Goal: Task Accomplishment & Management: Manage account settings

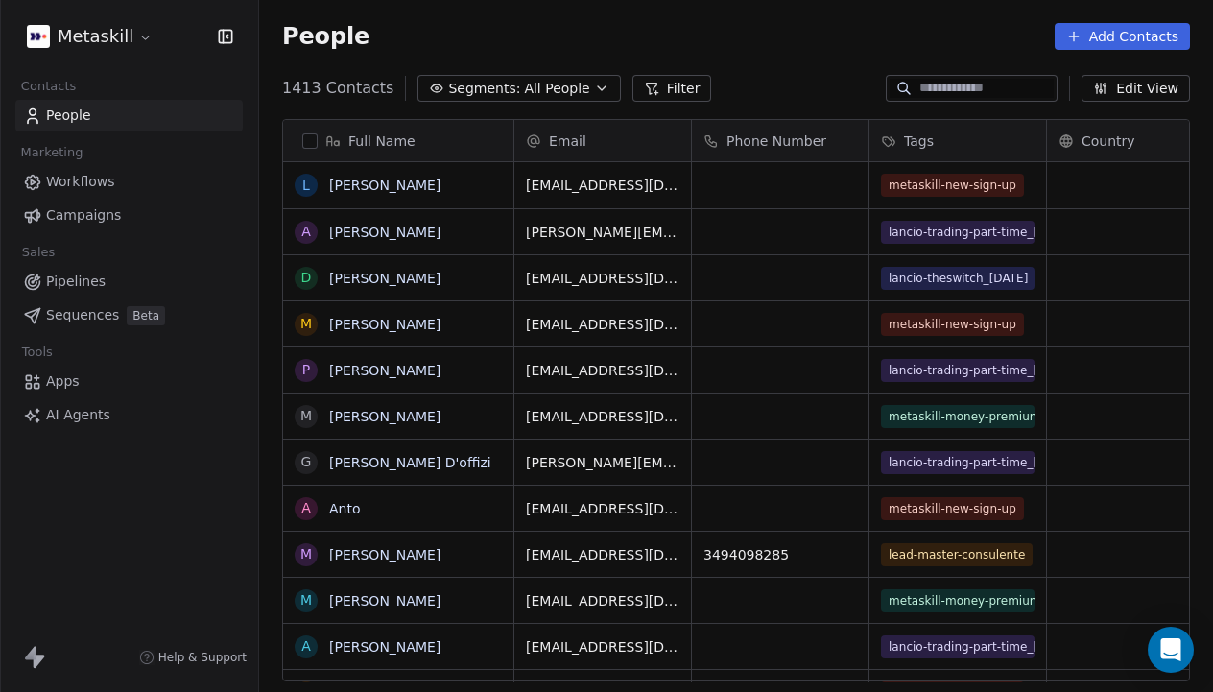
scroll to position [610, 954]
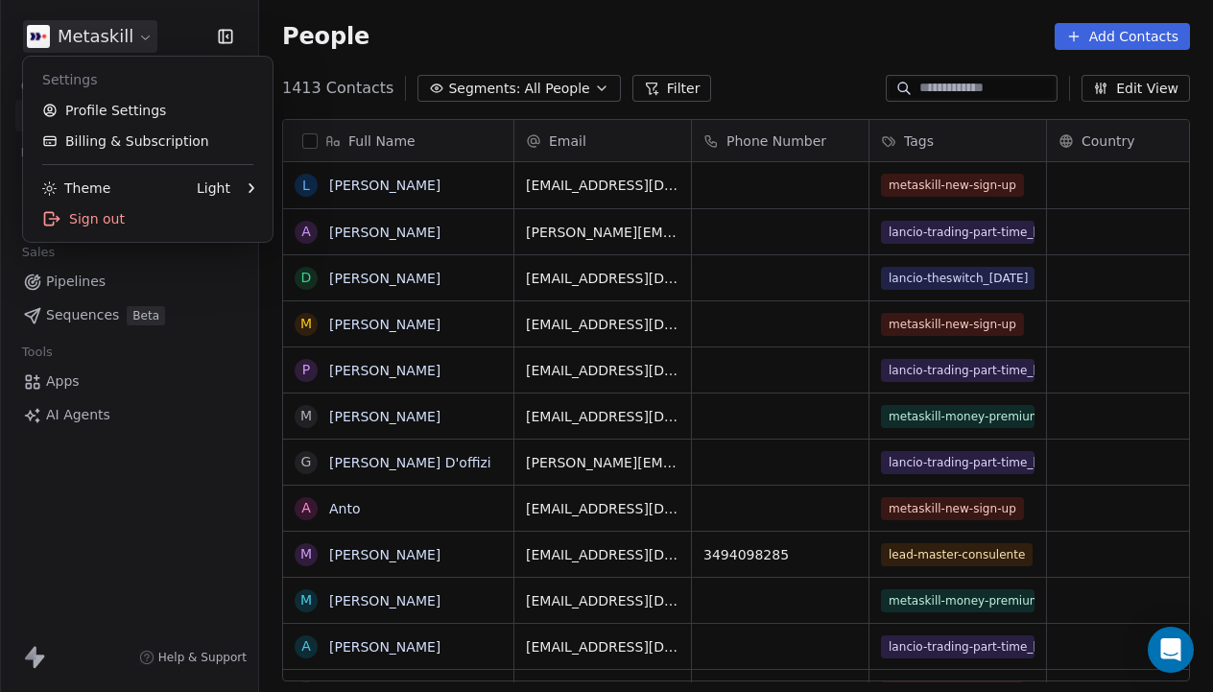
click at [133, 44] on body "Metaskill Contacts People Marketing Workflows Campaigns Sales Pipelines Sequenc…" at bounding box center [606, 346] width 1213 height 692
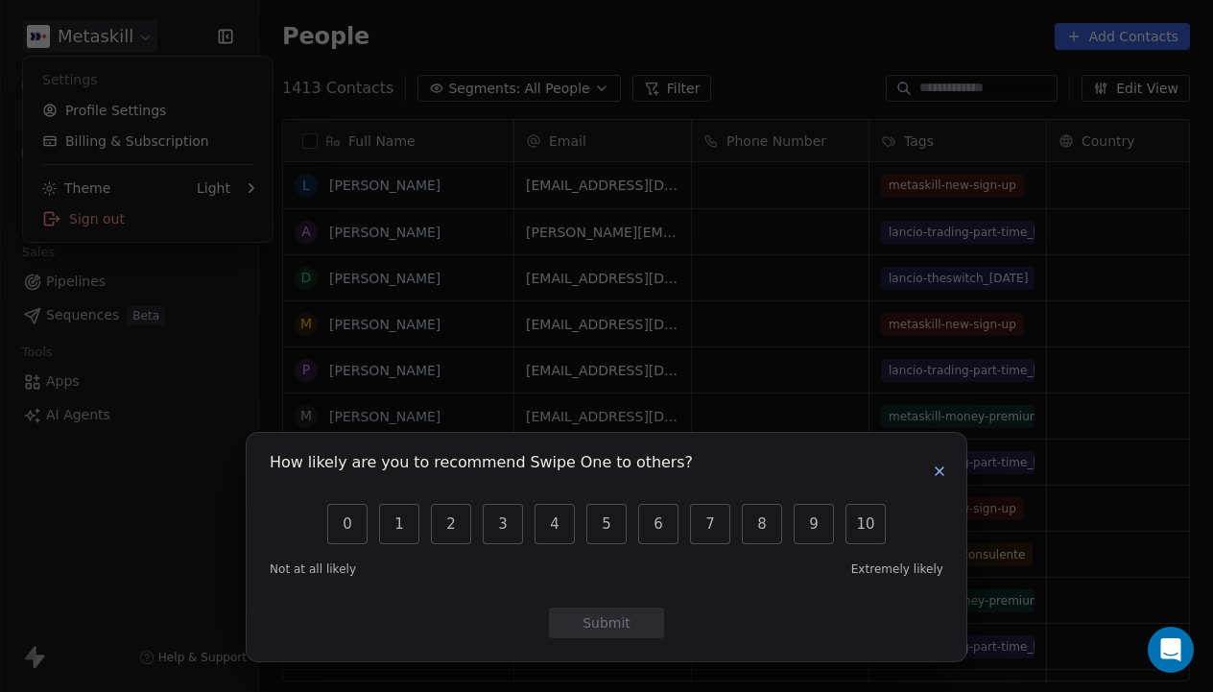
click at [214, 176] on div "How likely are you to recommend Swipe One to others? 0 1 2 3 4 5 6 7 8 9 10 Not…" at bounding box center [606, 346] width 1213 height 692
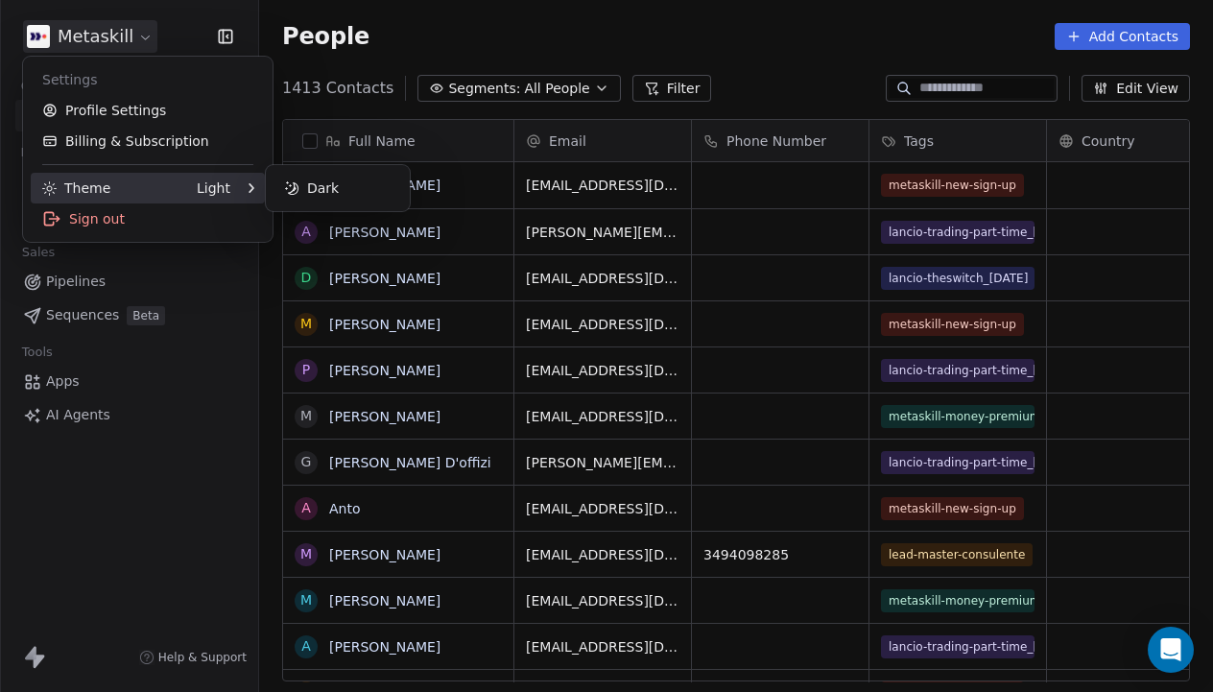
click at [225, 186] on div "Light" at bounding box center [214, 188] width 34 height 19
click at [292, 191] on icon at bounding box center [292, 188] width 14 height 14
click at [239, 252] on html "Metaskill Contacts People Marketing Workflows Campaigns Sales Pipelines Sequenc…" at bounding box center [606, 346] width 1213 height 692
click at [146, 44] on html "Metaskill Contacts People Marketing Workflows Campaigns Sales Pipelines Sequenc…" at bounding box center [606, 346] width 1213 height 692
click at [228, 192] on div "Dark" at bounding box center [215, 188] width 32 height 19
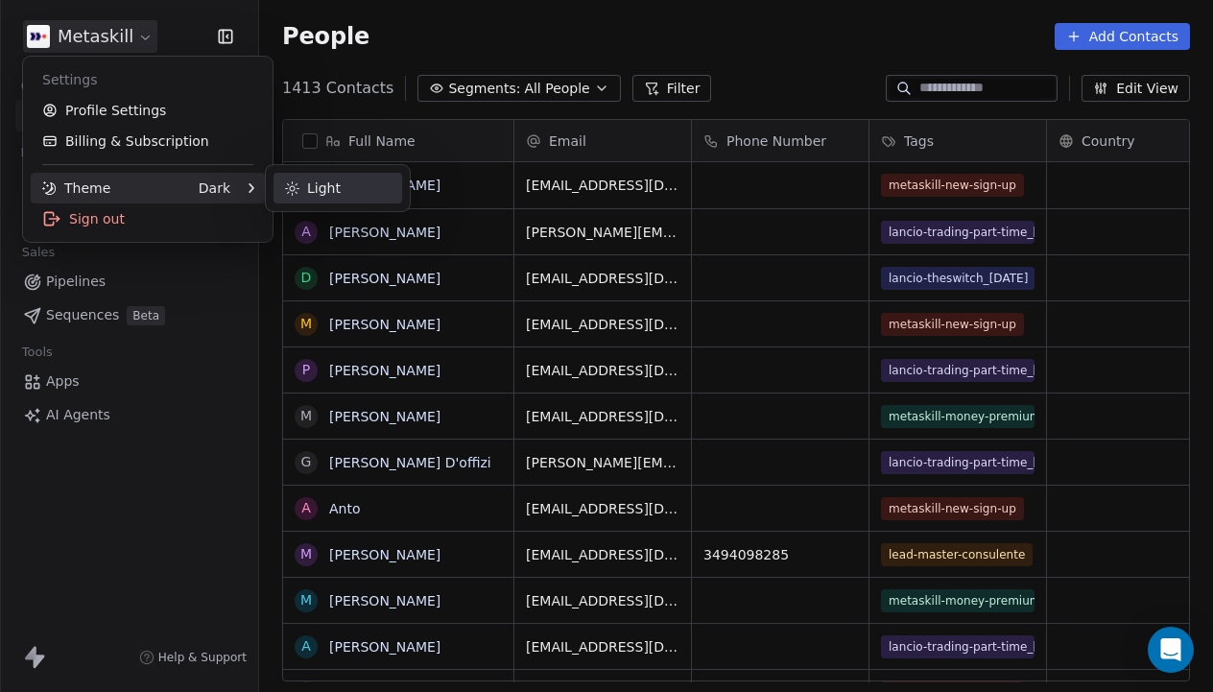
click at [357, 195] on div "Light" at bounding box center [338, 188] width 129 height 31
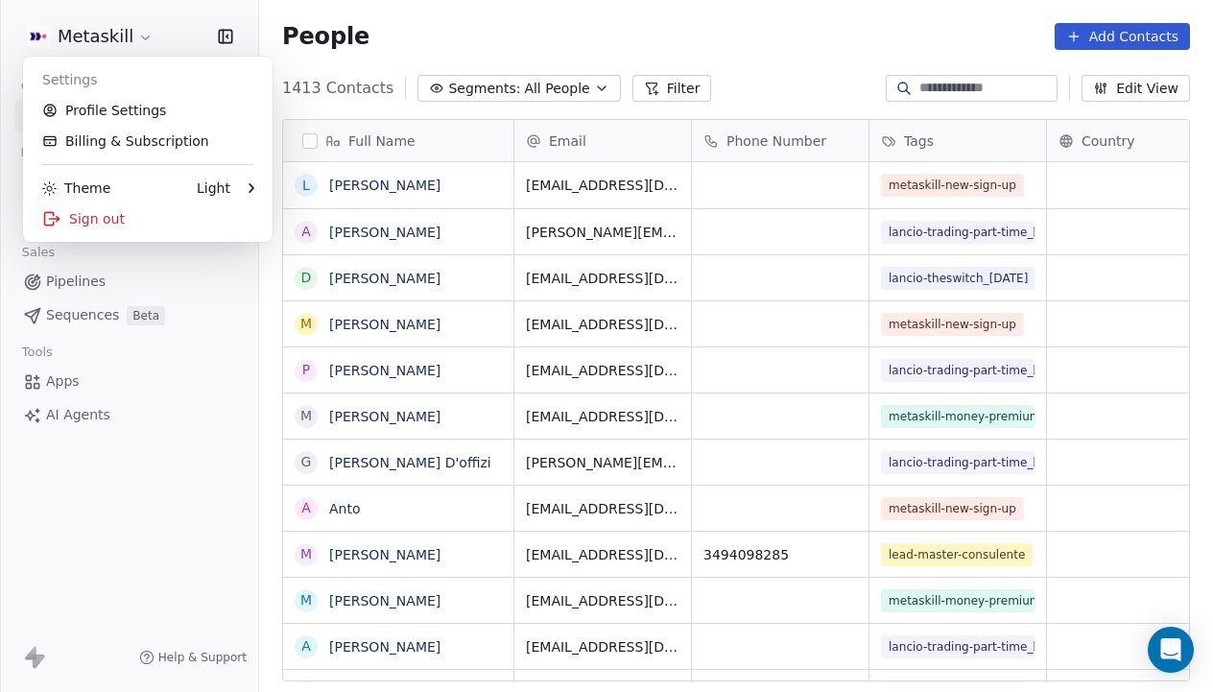
click at [217, 300] on html "Metaskill Contacts People Marketing Workflows Campaigns Sales Pipelines Sequenc…" at bounding box center [606, 346] width 1213 height 692
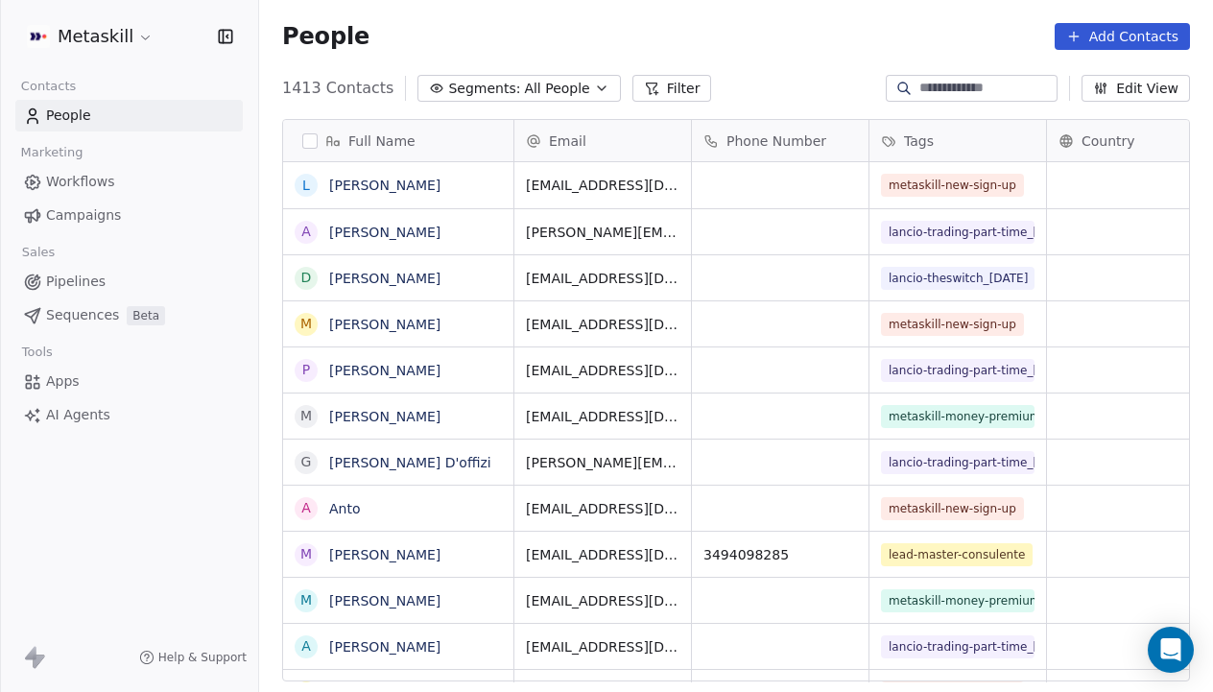
click at [111, 276] on link "Pipelines" at bounding box center [129, 282] width 228 height 32
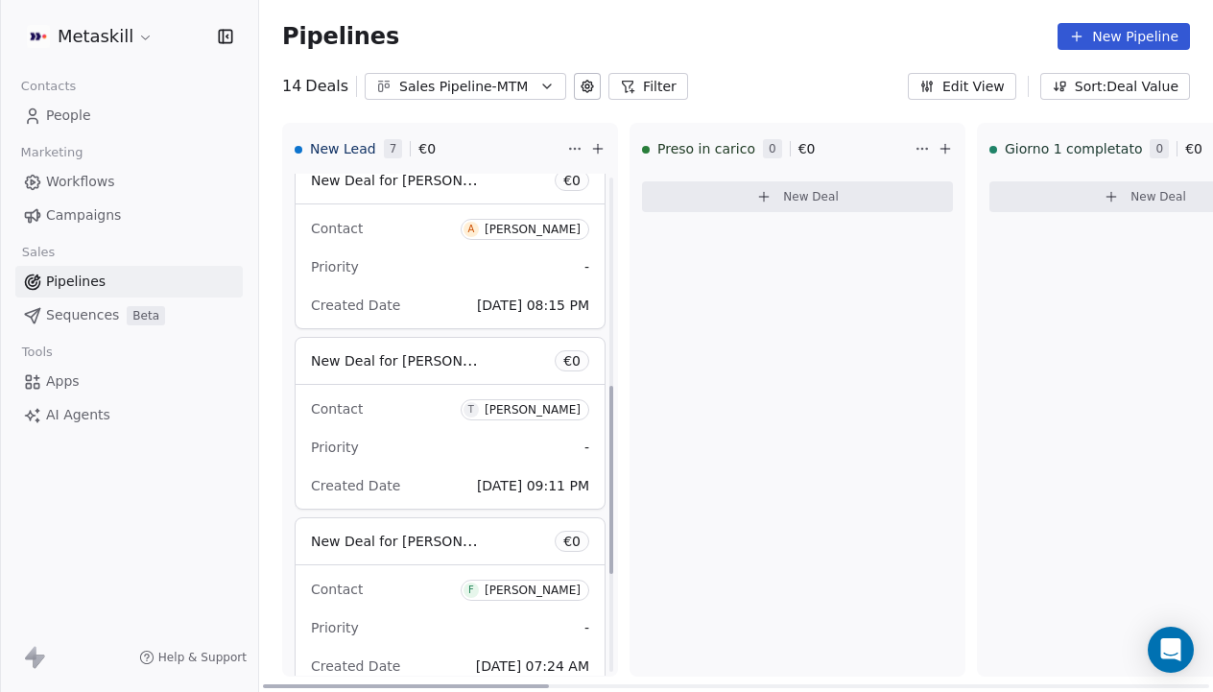
scroll to position [561, 0]
click at [514, 406] on div "[PERSON_NAME]" at bounding box center [533, 407] width 96 height 13
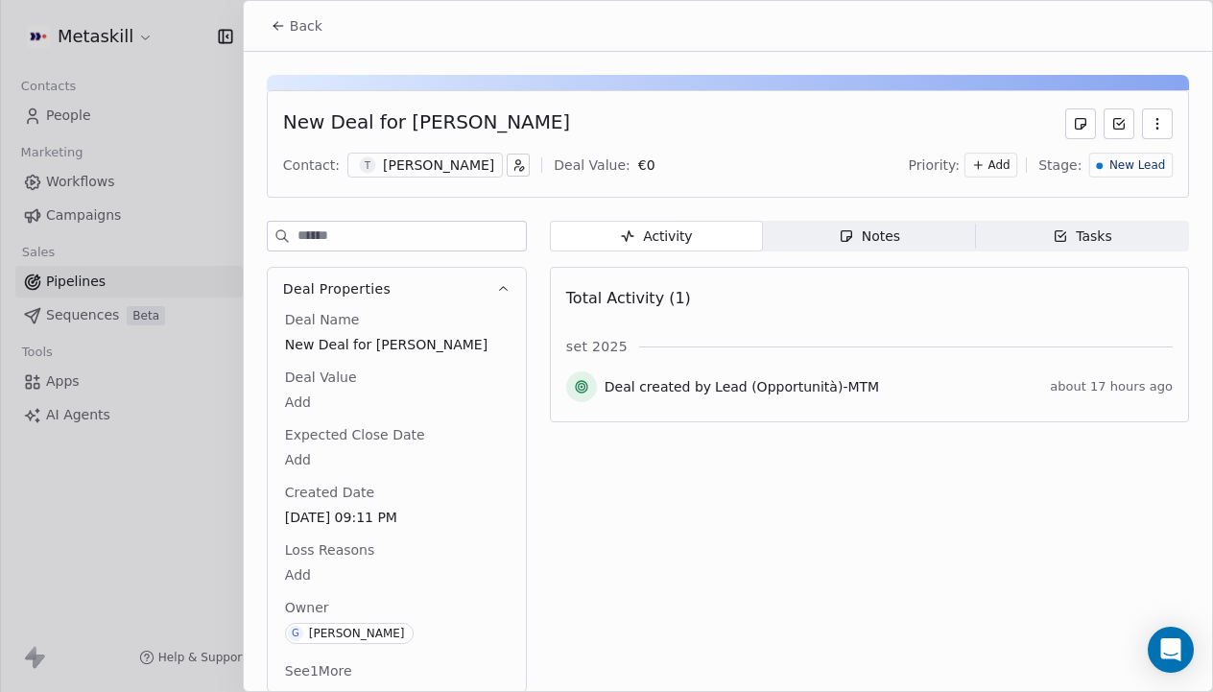
click at [445, 165] on div "[PERSON_NAME]" at bounding box center [438, 165] width 111 height 19
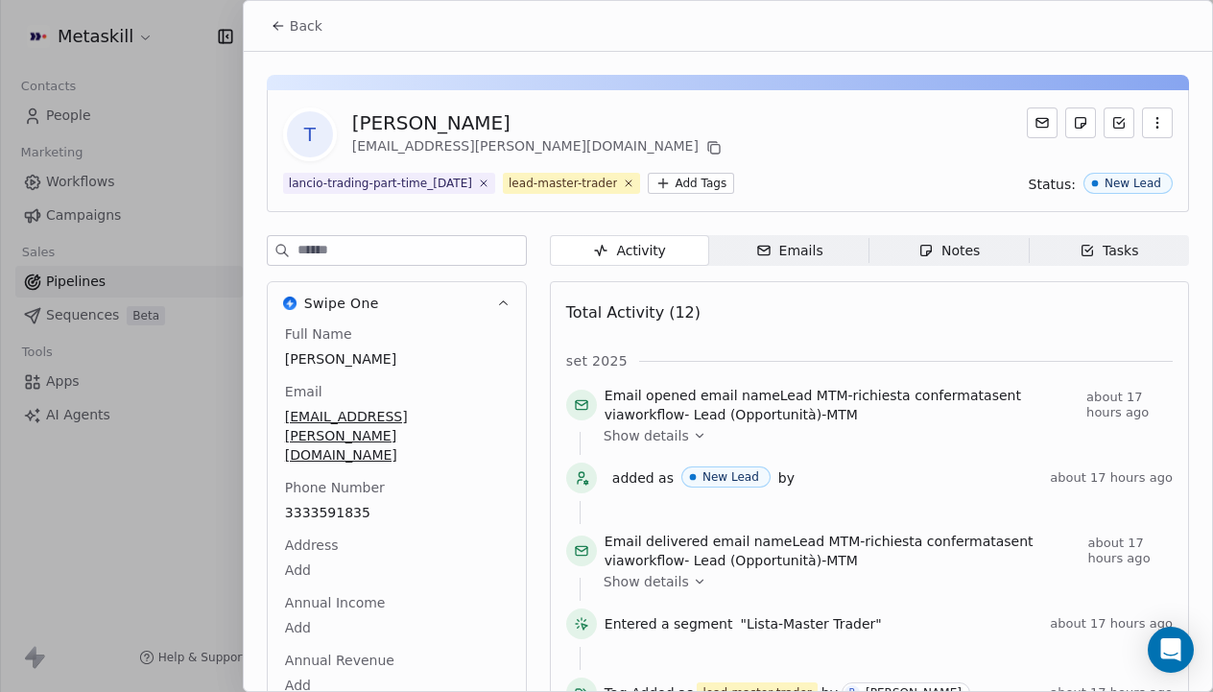
click at [344, 478] on div "Full Name Thomas Casagrande Email mas.casagrande.46@gmail.com Phone Number 3333…" at bounding box center [396, 529] width 231 height 411
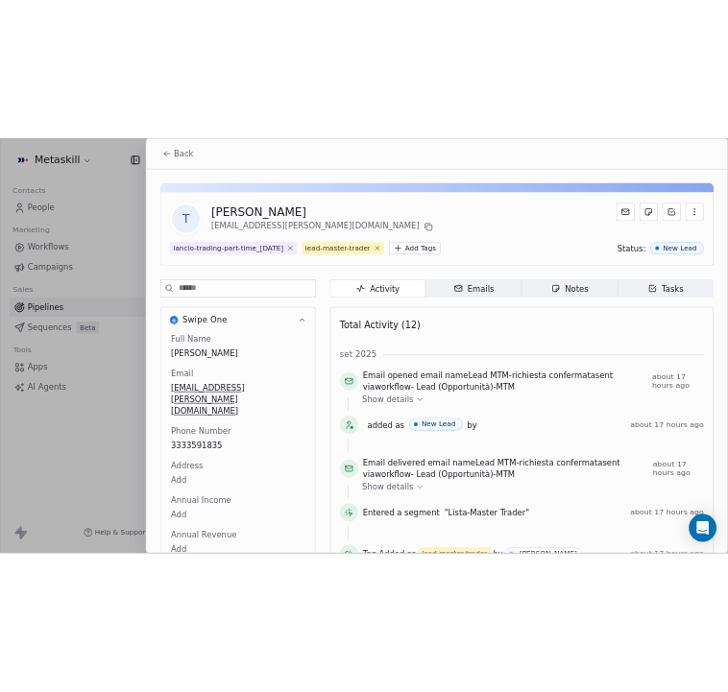
scroll to position [130, 0]
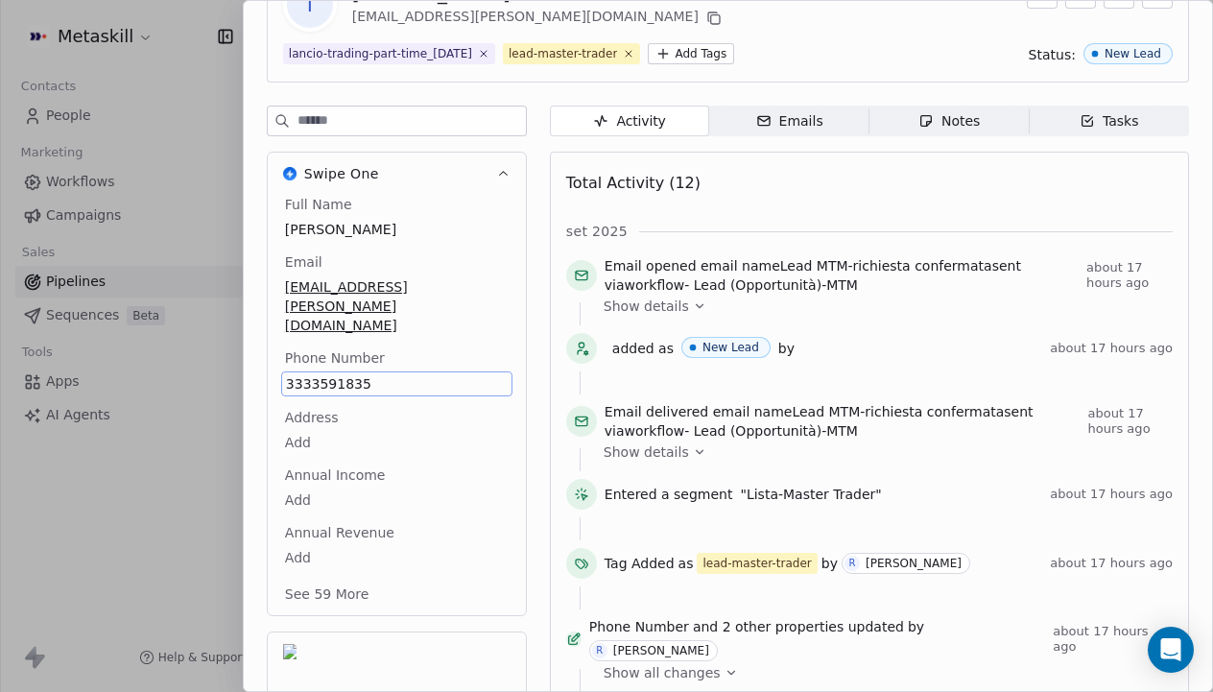
click at [342, 374] on span "3333591835" at bounding box center [397, 383] width 222 height 19
click at [342, 346] on input "**********" at bounding box center [396, 357] width 222 height 38
click at [406, 407] on html "Metaskill Contacts People Marketing Workflows Campaigns Sales Pipelines Sequenc…" at bounding box center [606, 346] width 1213 height 692
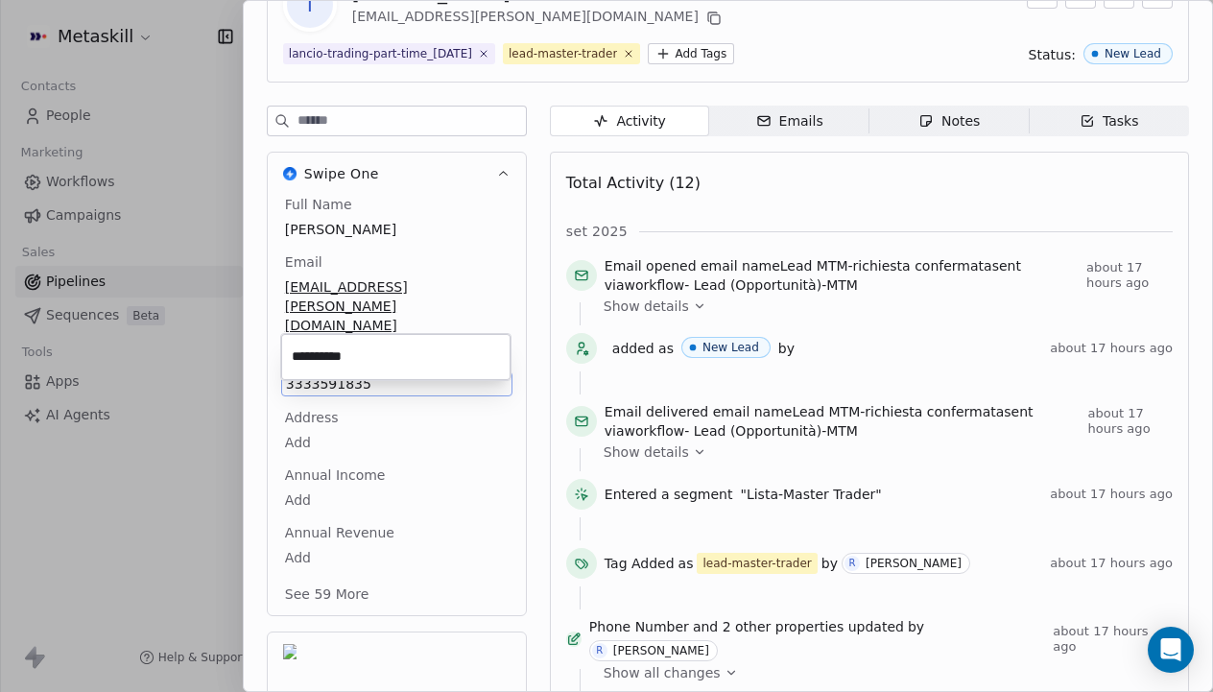
click at [424, 401] on html "Metaskill Contacts People Marketing Workflows Campaigns Sales Pipelines Sequenc…" at bounding box center [606, 346] width 1213 height 692
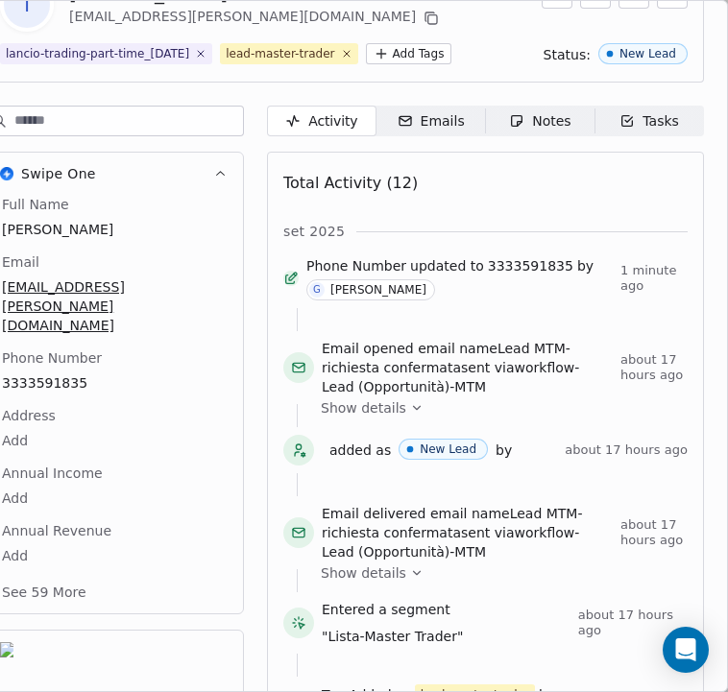
click at [532, 132] on span "Notes Notes" at bounding box center [540, 121] width 109 height 31
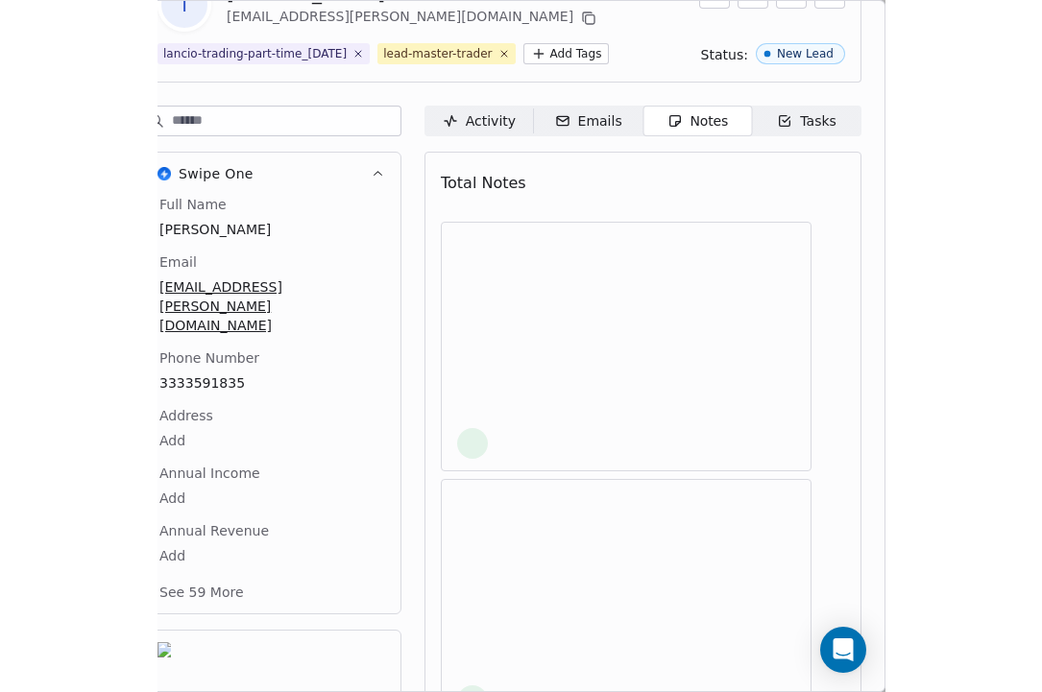
scroll to position [85, 0]
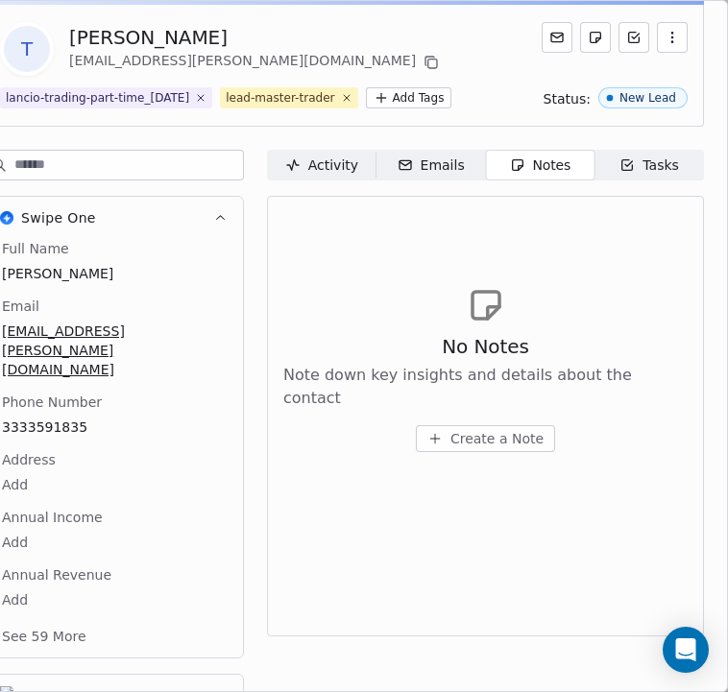
click at [463, 429] on span "Create a Note" at bounding box center [496, 438] width 93 height 19
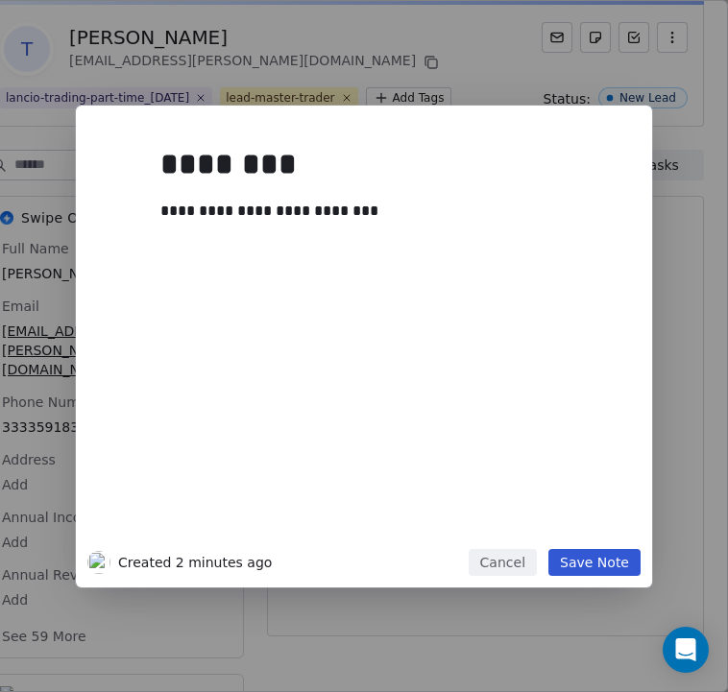
click at [575, 564] on button "Save Note" at bounding box center [594, 562] width 92 height 27
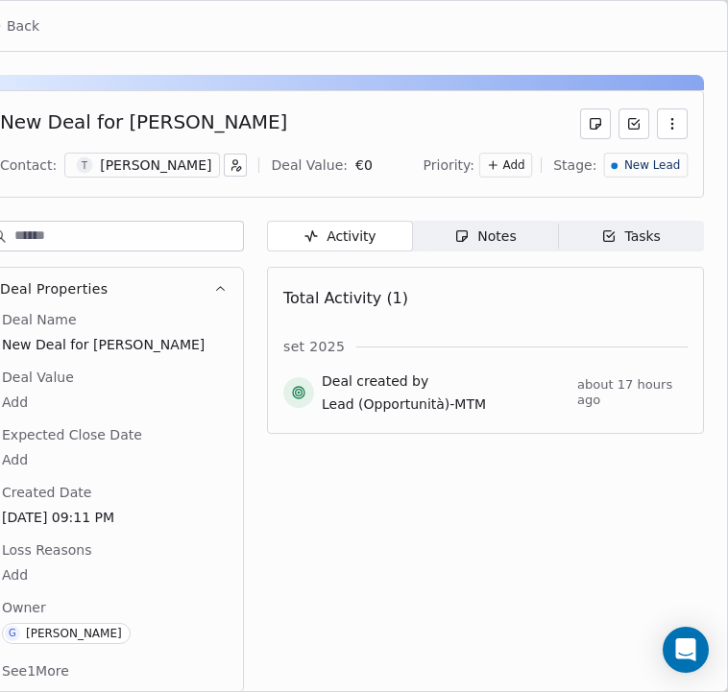
click at [649, 169] on span "New Lead" at bounding box center [652, 165] width 56 height 16
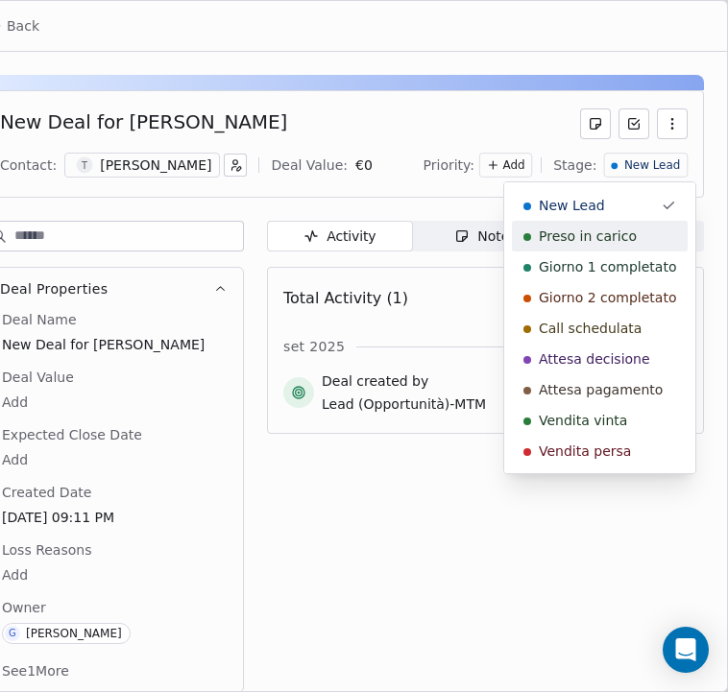
click at [608, 246] on div "Preso in carico" at bounding box center [600, 236] width 176 height 31
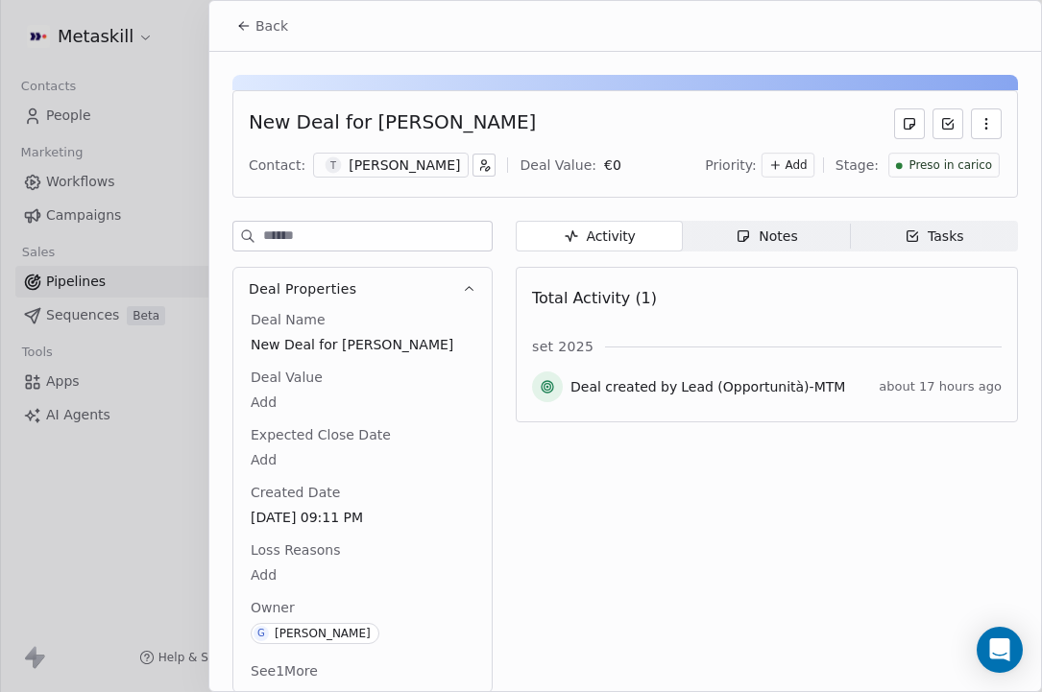
click at [252, 30] on button "Back" at bounding box center [262, 26] width 75 height 35
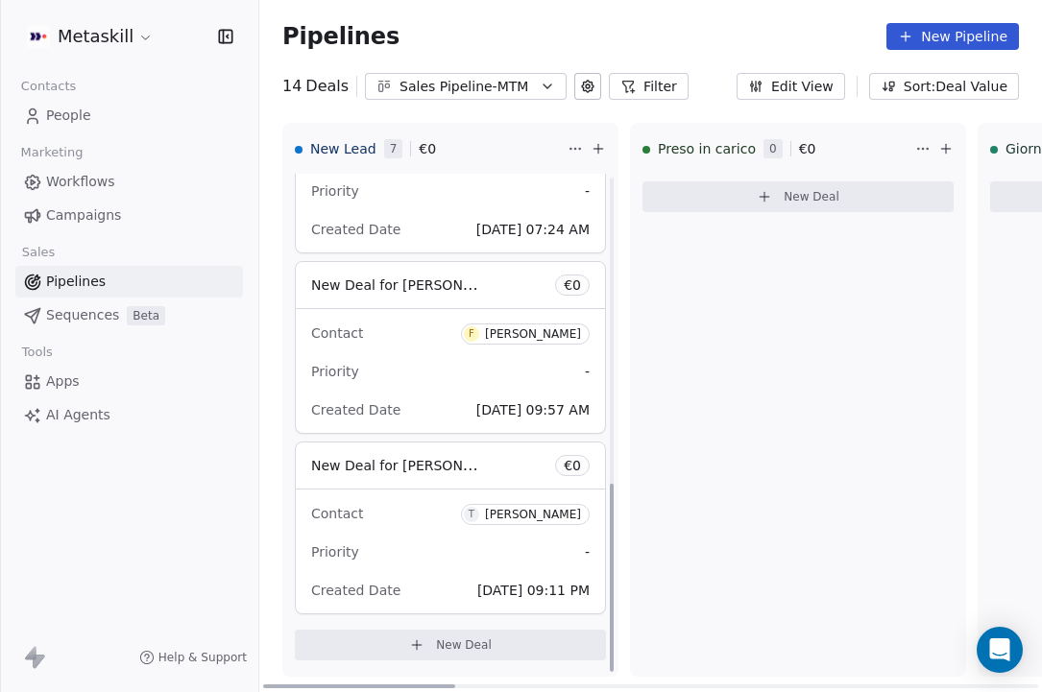
scroll to position [815, 0]
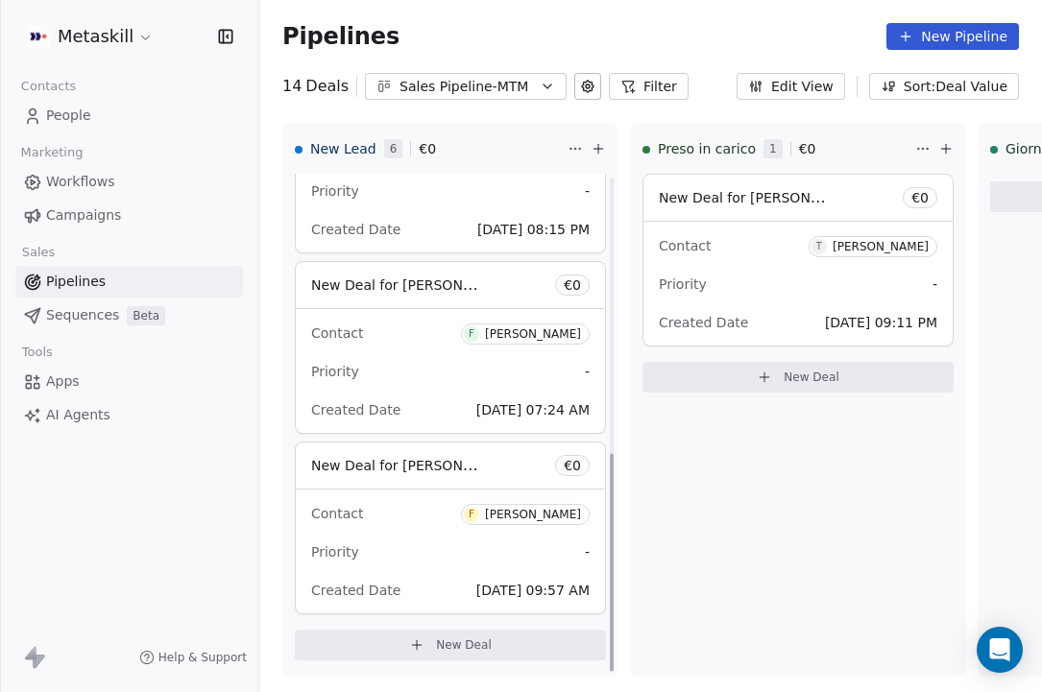
scroll to position [635, 0]
click at [459, 354] on div "Contact F Federica Zatterale Priority - Created Date Sep 12, 2025 07:24 AM" at bounding box center [450, 371] width 309 height 124
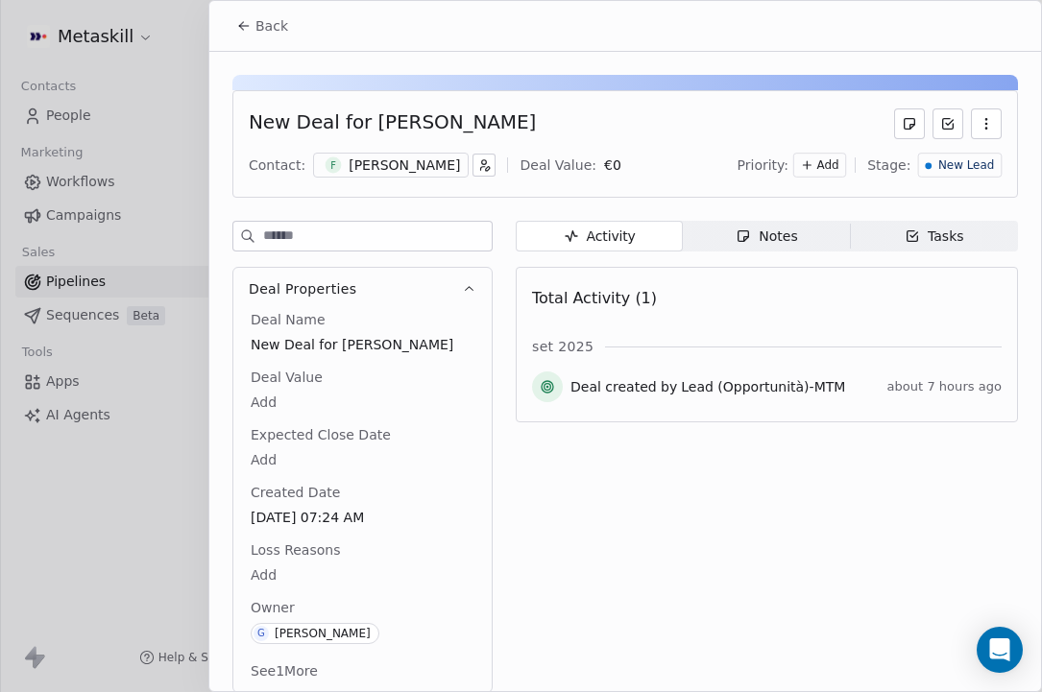
click at [433, 162] on div "[PERSON_NAME]" at bounding box center [403, 165] width 111 height 19
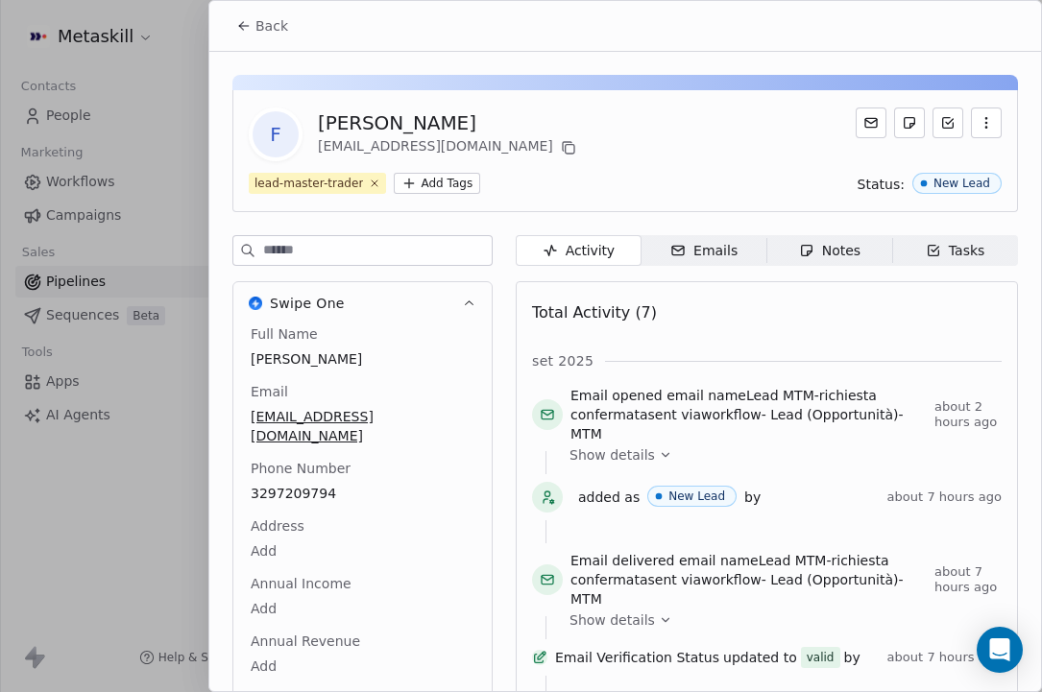
click at [298, 476] on div "Full Name Federica Zatterale Email federicazatterale@libero.it Phone Number 329…" at bounding box center [362, 520] width 231 height 392
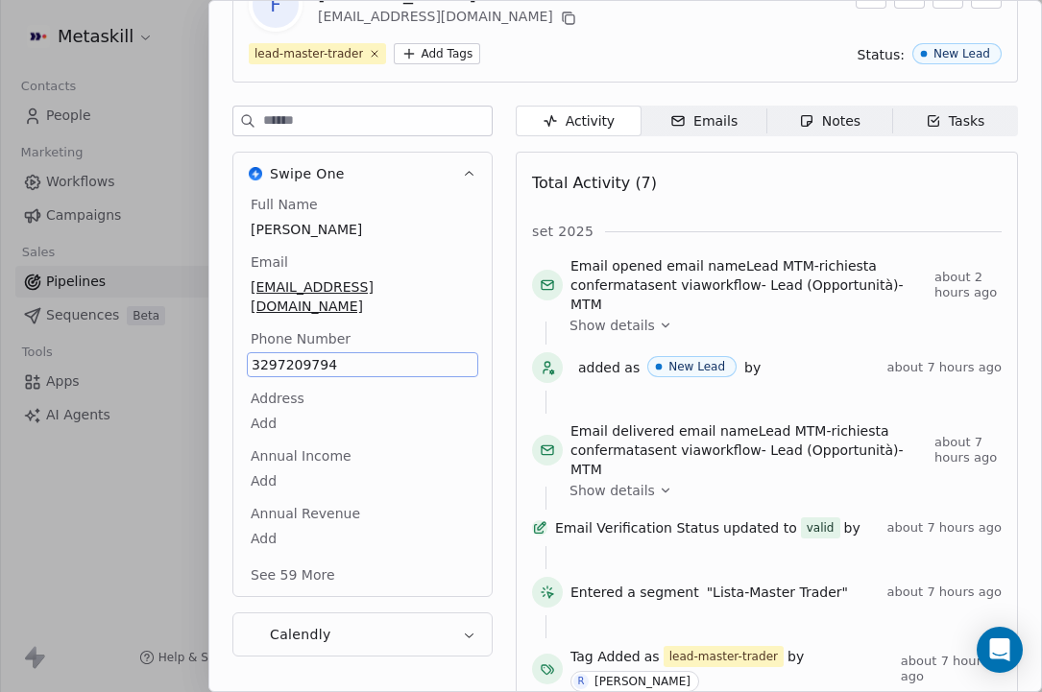
click at [297, 355] on span "3297209794" at bounding box center [363, 364] width 222 height 19
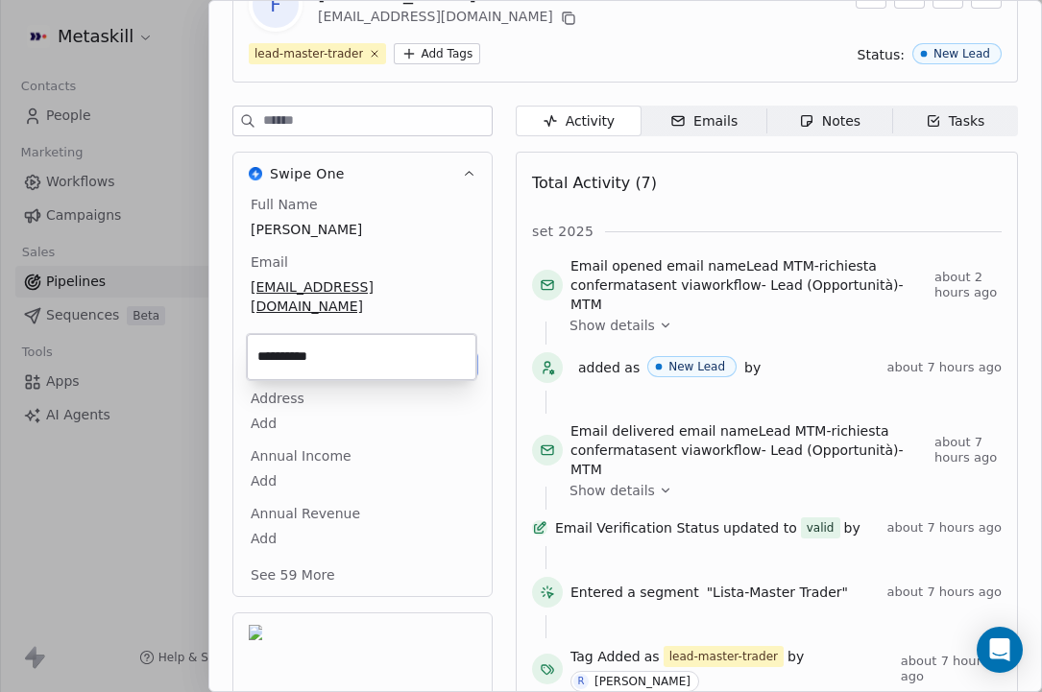
click at [295, 347] on input "**********" at bounding box center [362, 357] width 222 height 38
click at [294, 351] on input "**********" at bounding box center [362, 357] width 222 height 38
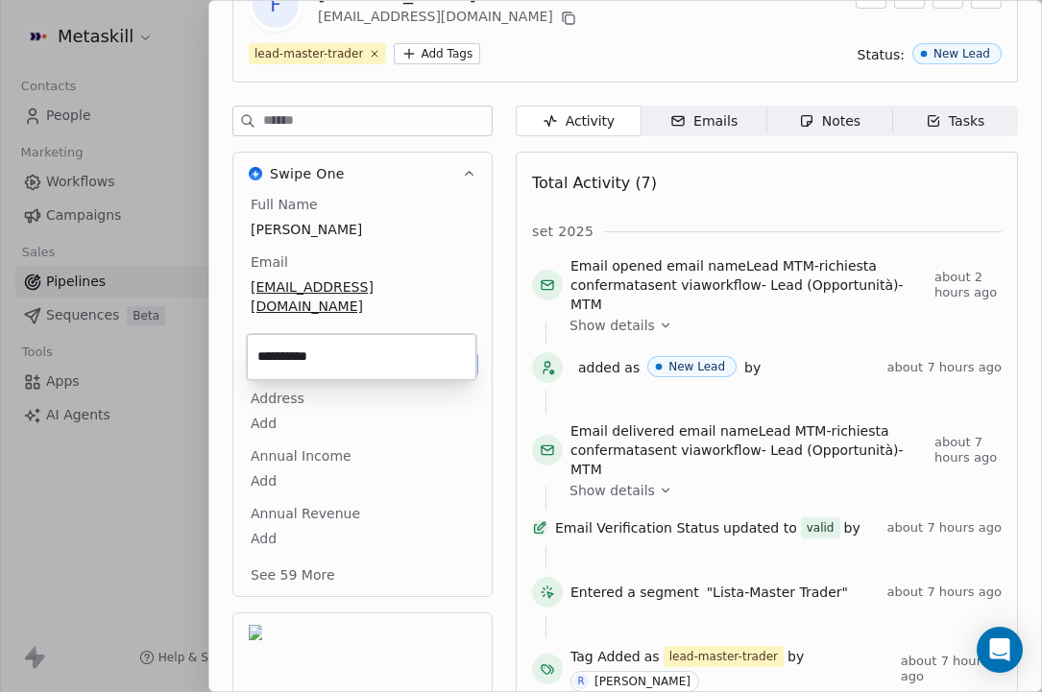
click at [548, 159] on html "Metaskill Contacts People Marketing Workflows Campaigns Sales Pipelines Sequenc…" at bounding box center [521, 346] width 1042 height 692
click at [625, 236] on html "Metaskill Contacts People Marketing Workflows Campaigns Sales Pipelines Sequenc…" at bounding box center [521, 346] width 1042 height 692
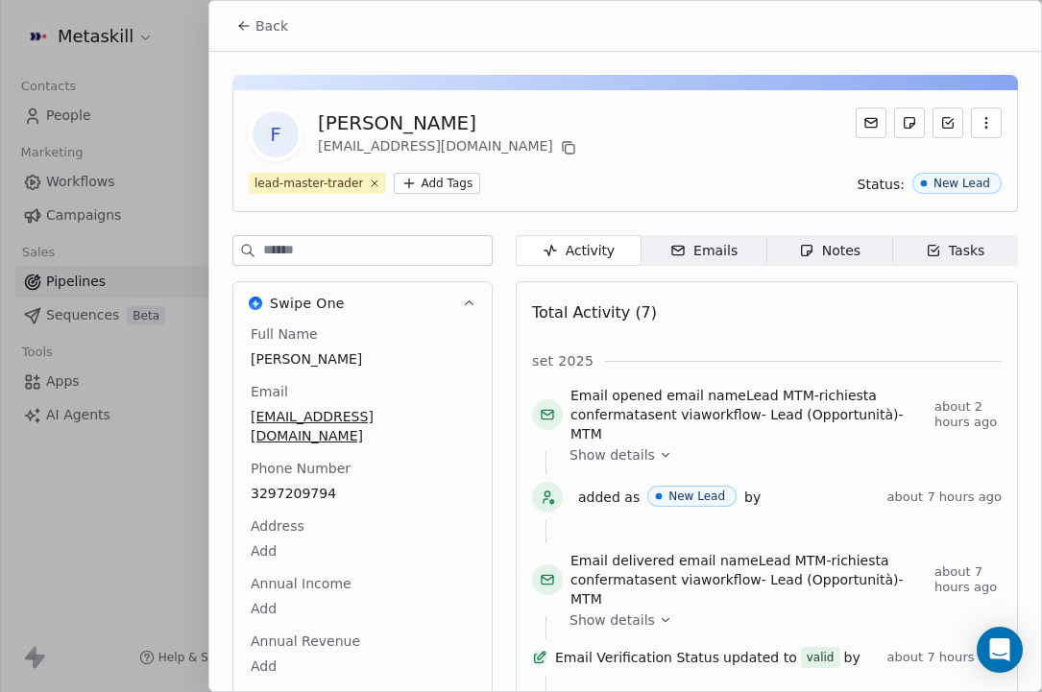
scroll to position [0, 0]
click at [854, 269] on div "Activity Activity Emails Emails Notes Notes Tasks Tasks Total Activity (7) set …" at bounding box center [766, 594] width 502 height 718
click at [851, 235] on span "Notes Notes" at bounding box center [830, 250] width 126 height 31
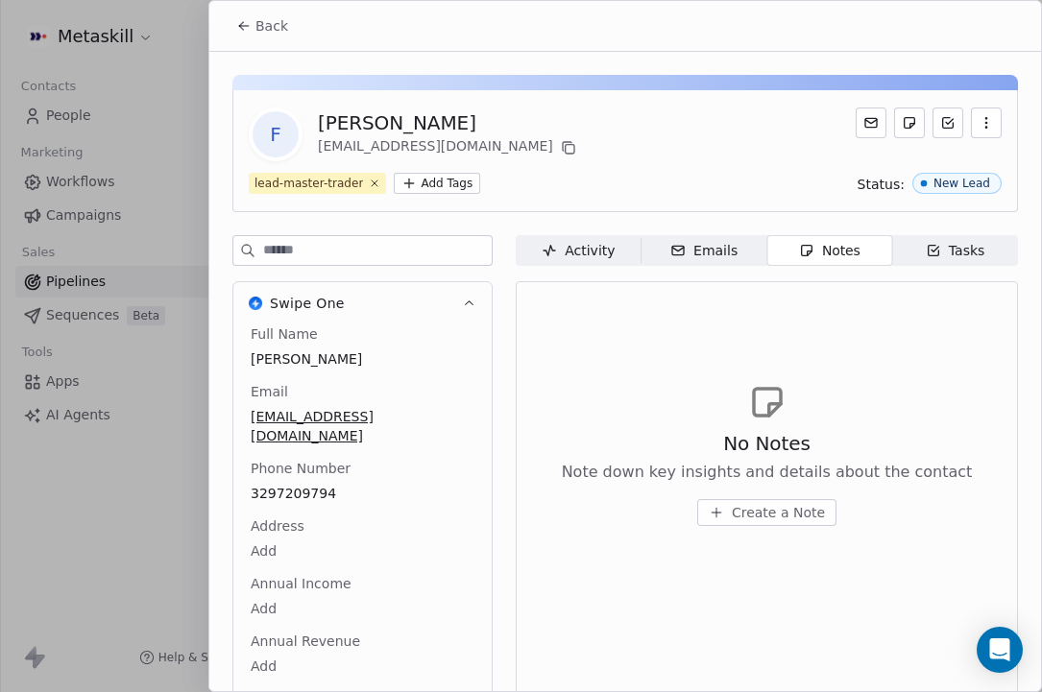
click at [760, 505] on span "Create a Note" at bounding box center [777, 512] width 93 height 19
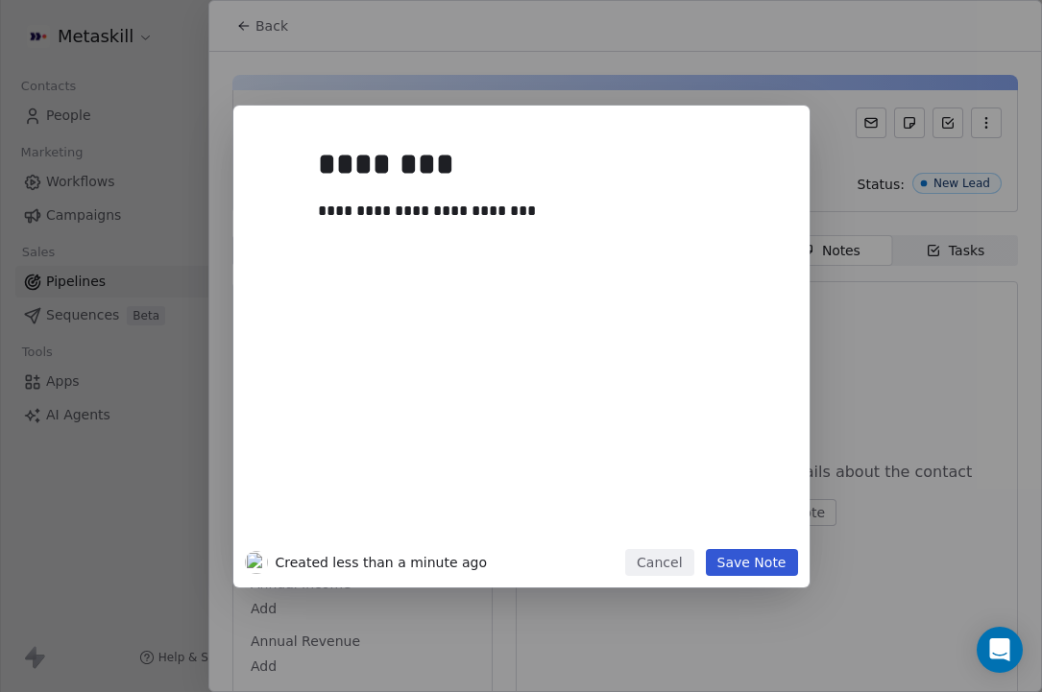
click at [755, 557] on button "Save Note" at bounding box center [752, 562] width 92 height 27
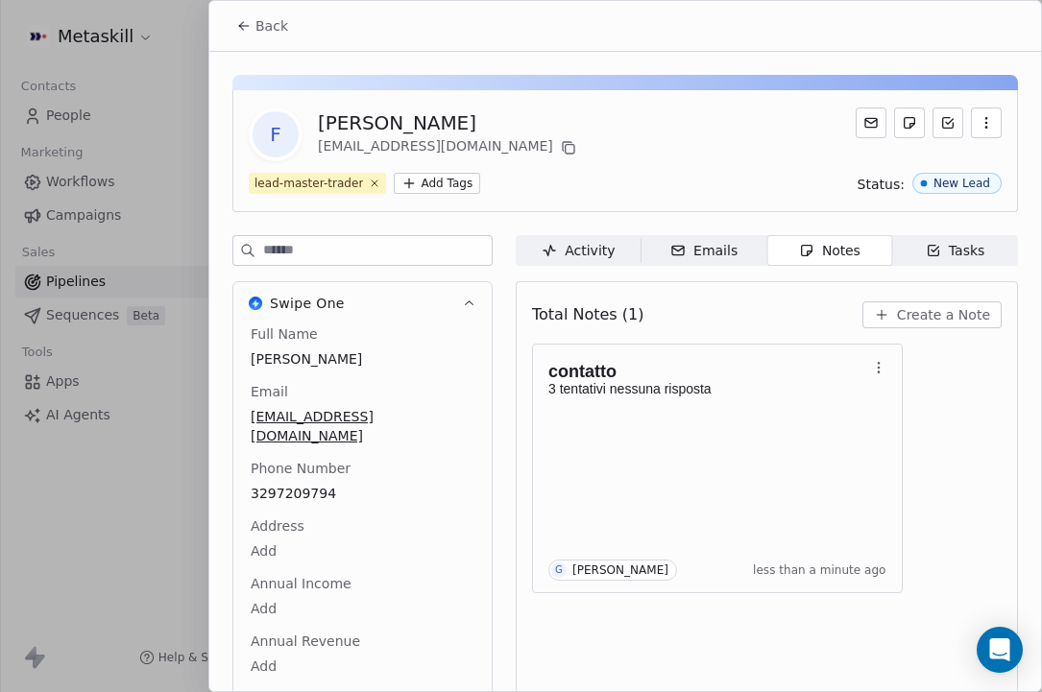
click at [254, 19] on button "Back" at bounding box center [262, 26] width 75 height 35
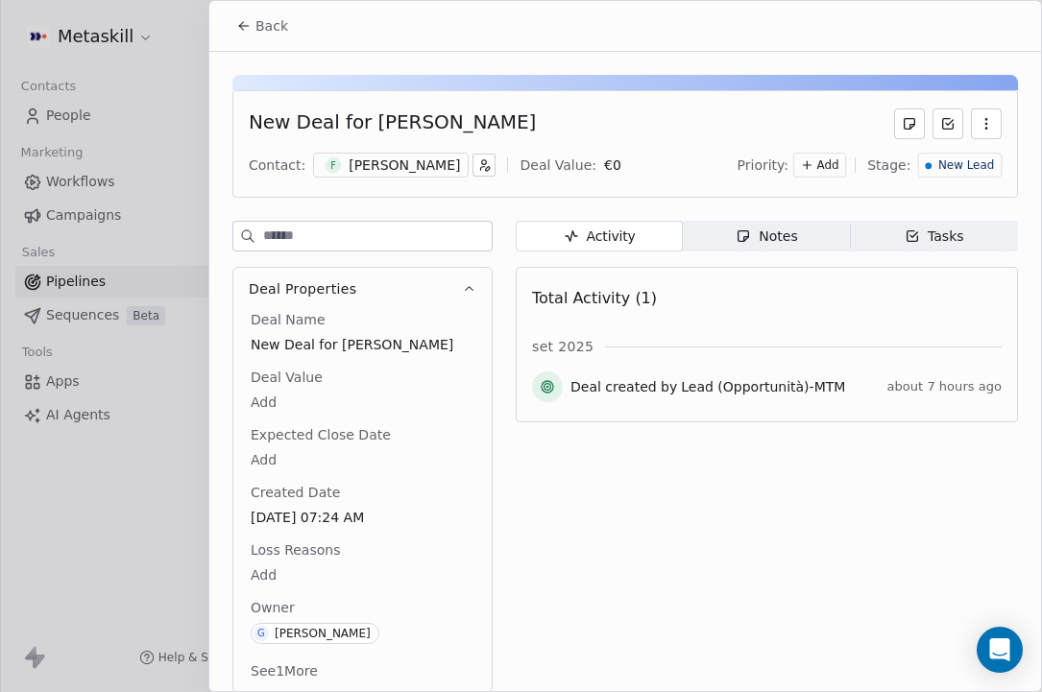
click at [937, 174] on div "New Lead" at bounding box center [960, 165] width 84 height 25
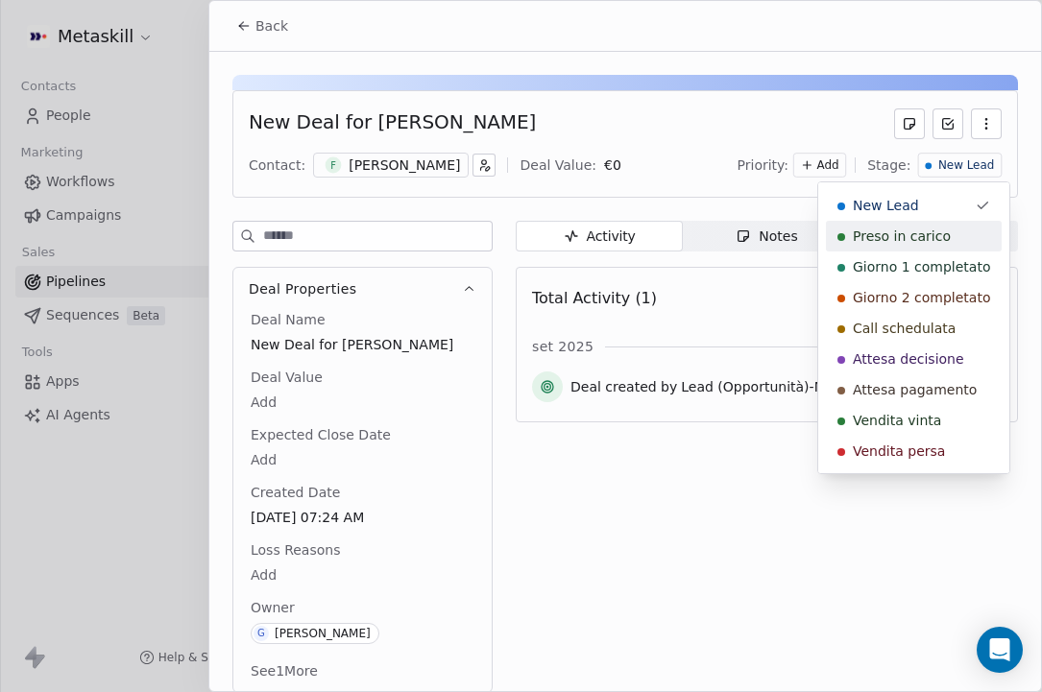
click at [915, 233] on span "Preso in carico" at bounding box center [901, 236] width 98 height 19
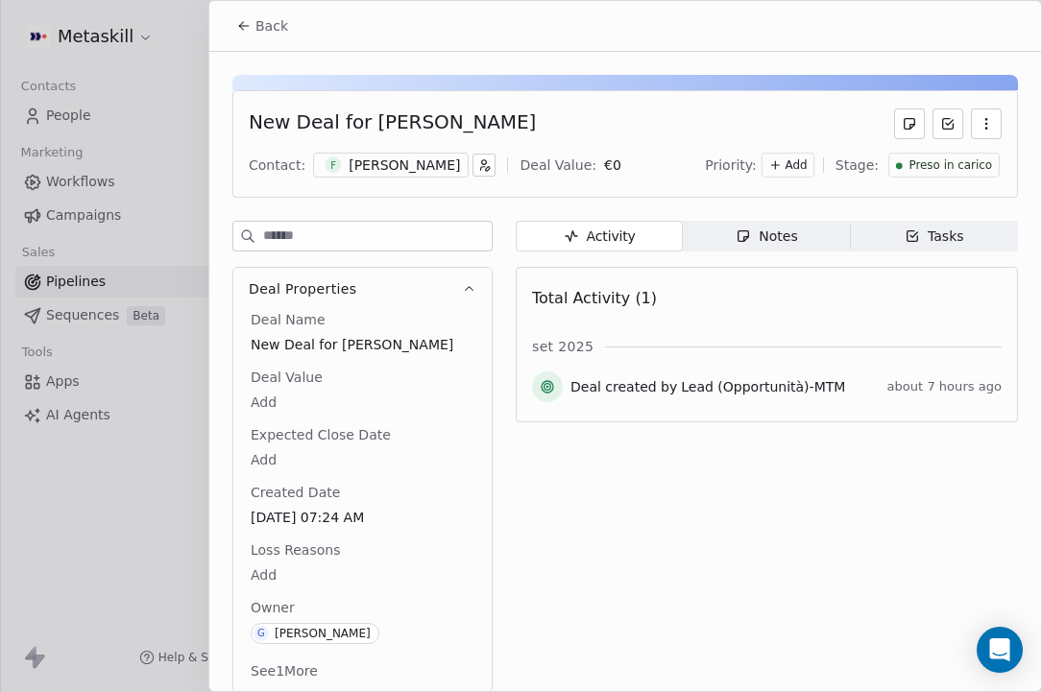
click at [160, 121] on div at bounding box center [521, 346] width 1042 height 692
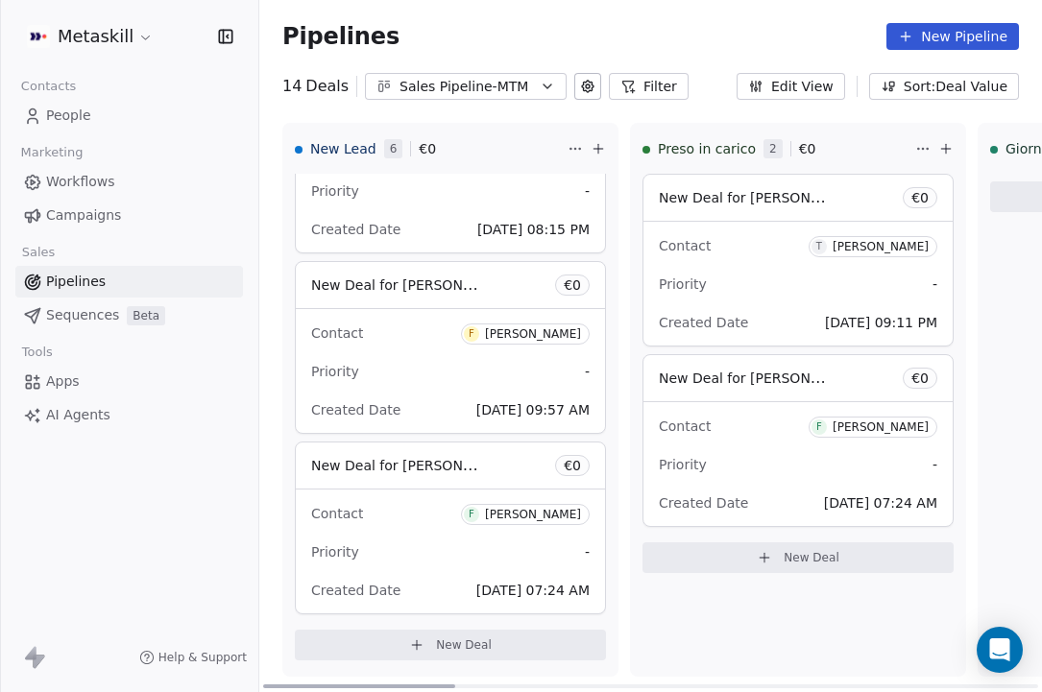
click at [408, 540] on div "Priority -" at bounding box center [450, 552] width 278 height 31
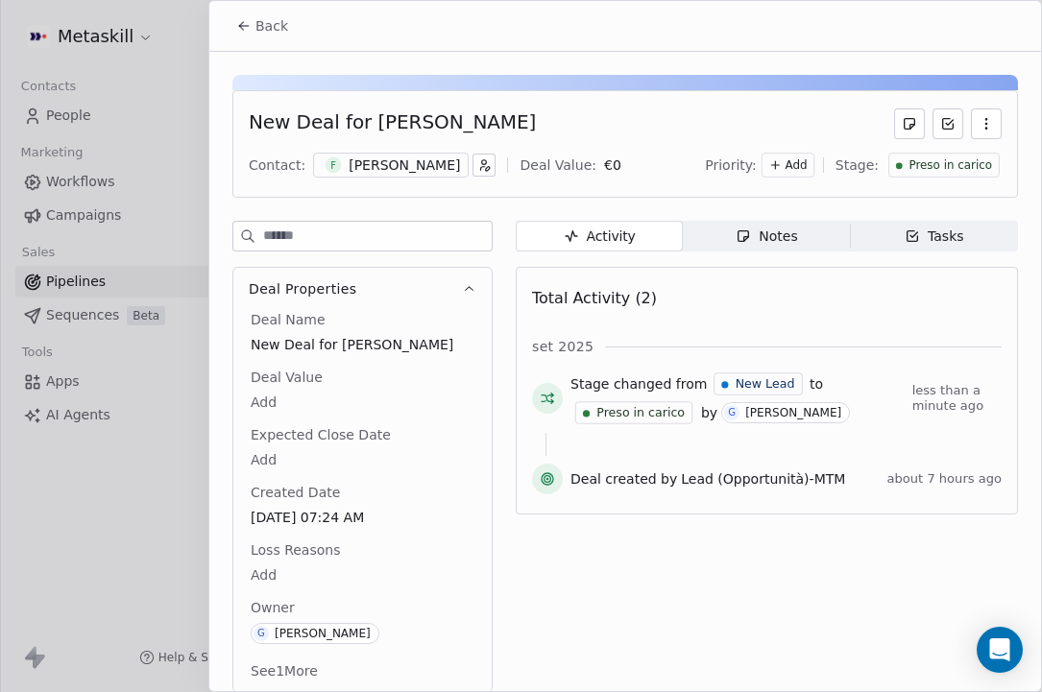
click at [251, 42] on button "Back" at bounding box center [262, 26] width 75 height 35
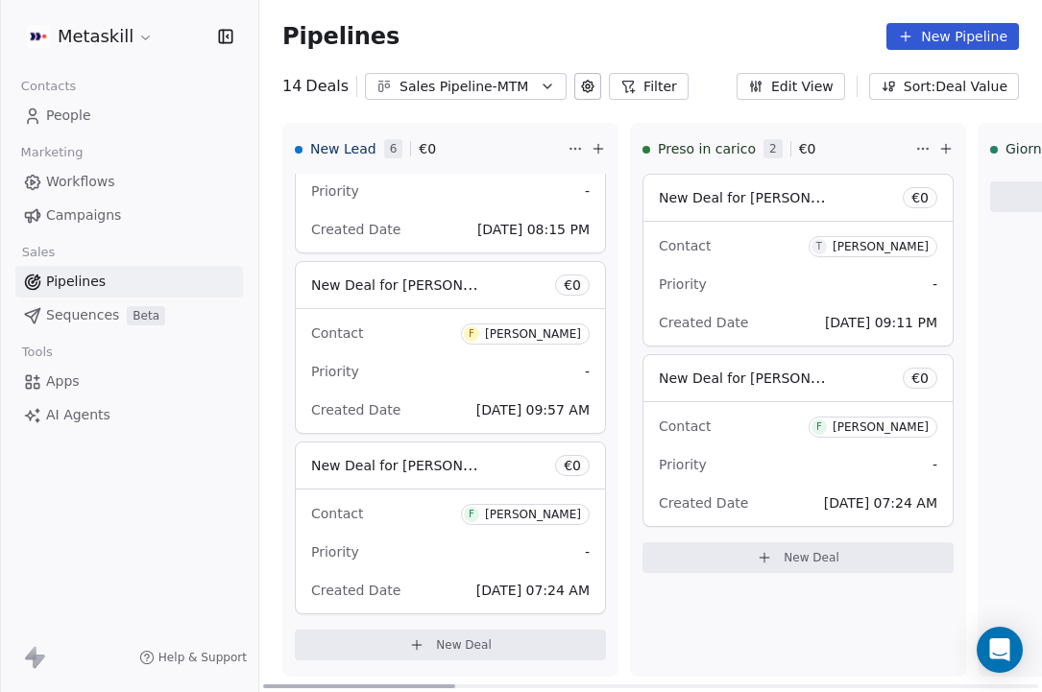
click at [467, 355] on div "Contact F Fabio Puglie Priority - Created Date Sep 12, 2025 09:57 AM" at bounding box center [450, 371] width 309 height 124
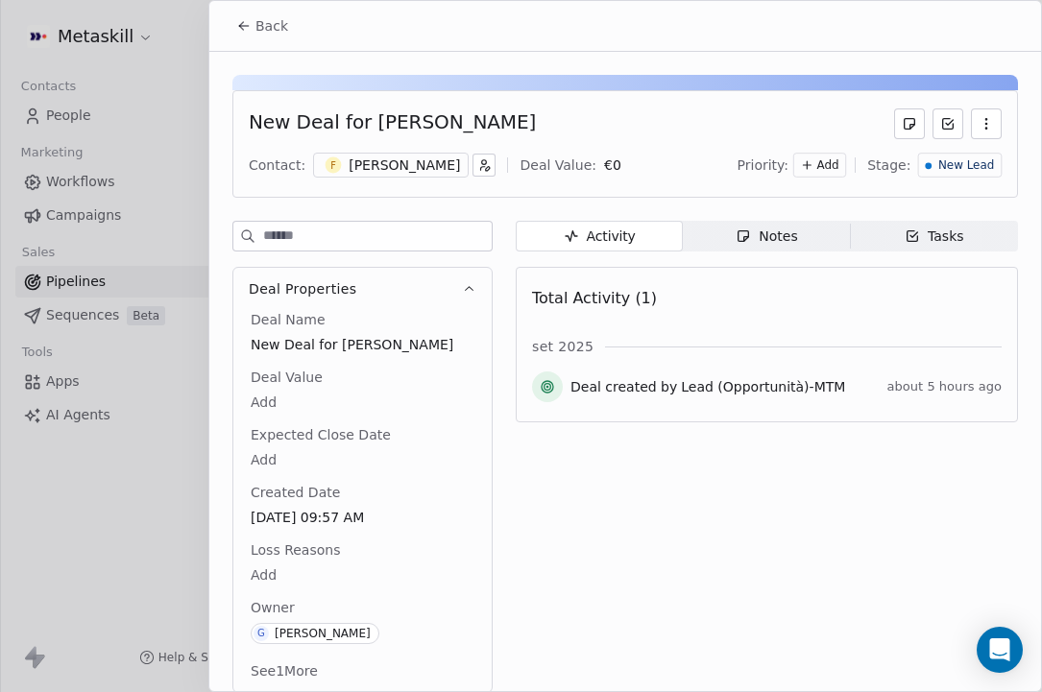
click at [364, 176] on div "F Fabio Puglie" at bounding box center [391, 165] width 156 height 25
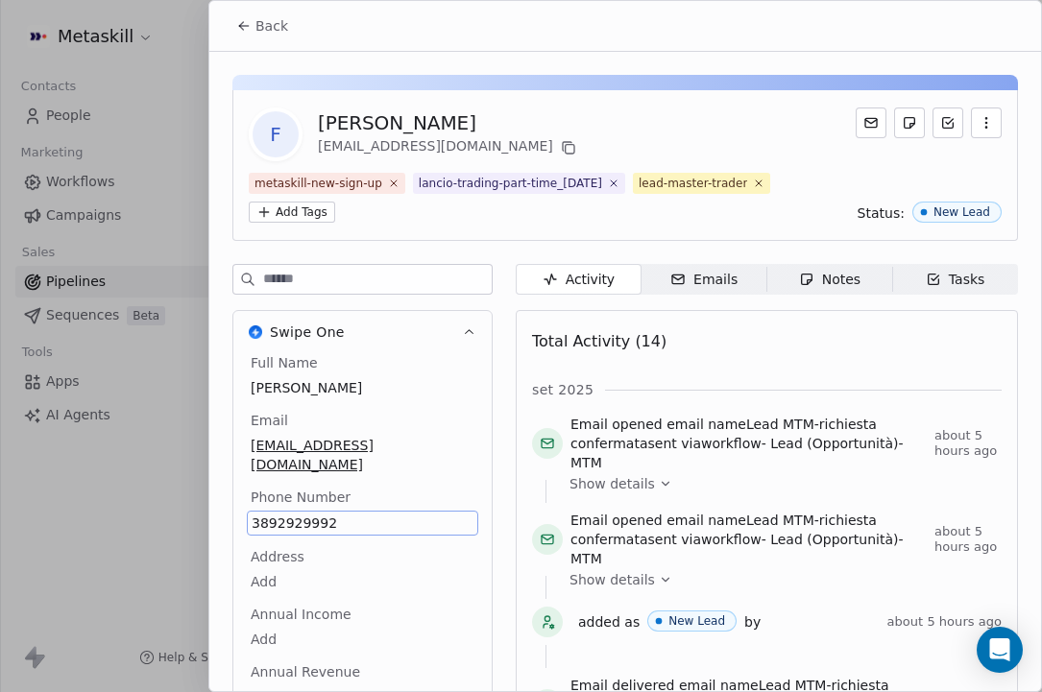
click at [314, 497] on div "Full Name Fabio Puglie Email fabio.puglie95@gmail.com Phone Number 3892929992 A…" at bounding box center [362, 550] width 231 height 394
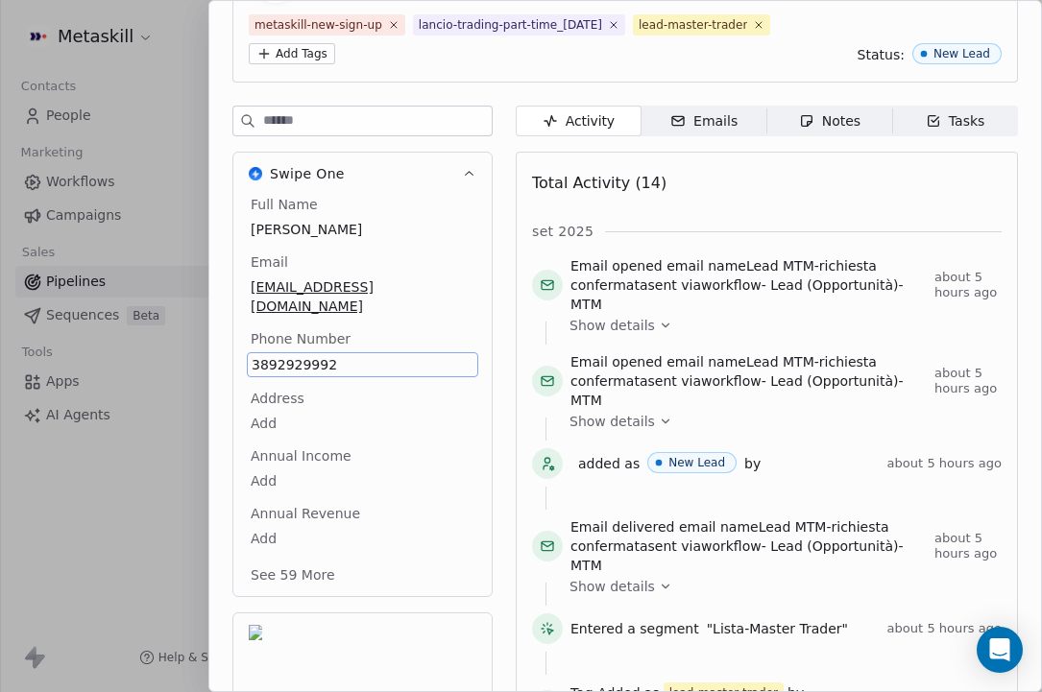
click at [342, 355] on span "3892929992" at bounding box center [363, 364] width 222 height 19
click at [342, 349] on input "**********" at bounding box center [362, 357] width 222 height 38
click at [529, 229] on html "Metaskill Contacts People Marketing Workflows Campaigns Sales Pipelines Sequenc…" at bounding box center [521, 346] width 1042 height 692
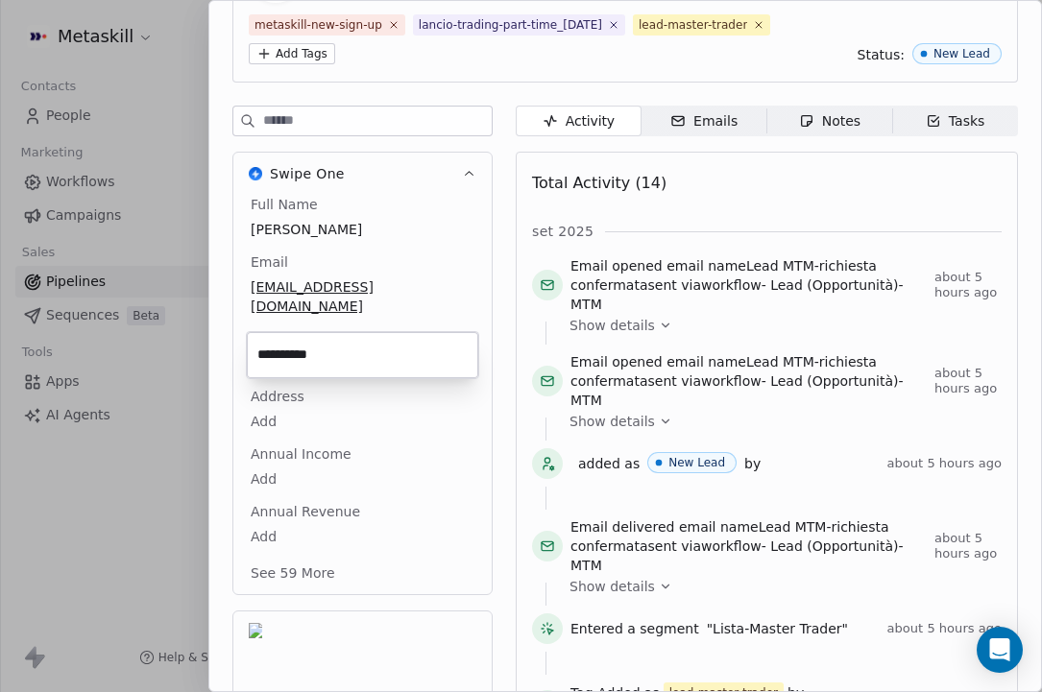
click at [538, 233] on html "Metaskill Contacts People Marketing Workflows Campaigns Sales Pipelines Sequenc…" at bounding box center [521, 346] width 1042 height 692
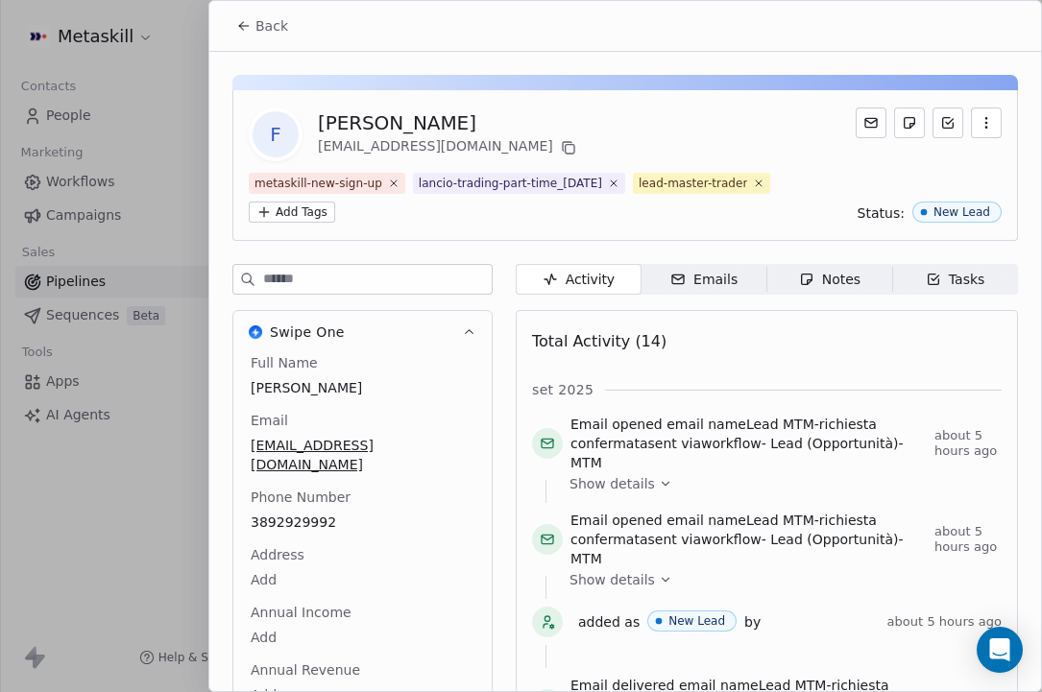
scroll to position [0, 0]
click at [262, 27] on span "Back" at bounding box center [271, 25] width 33 height 19
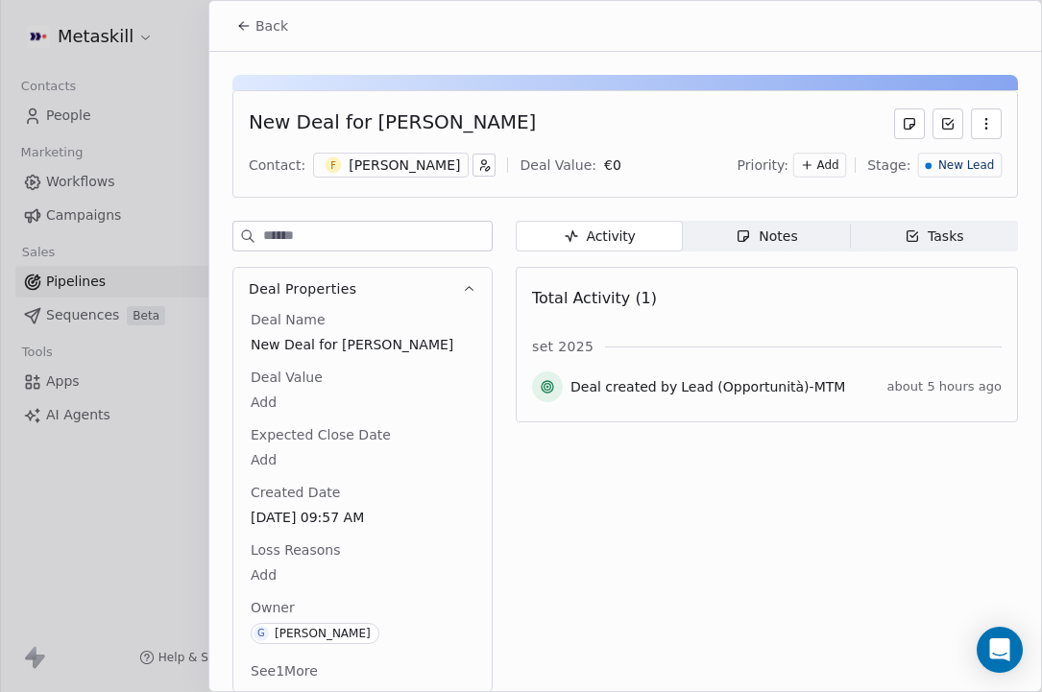
click at [963, 166] on span "New Lead" at bounding box center [966, 165] width 56 height 16
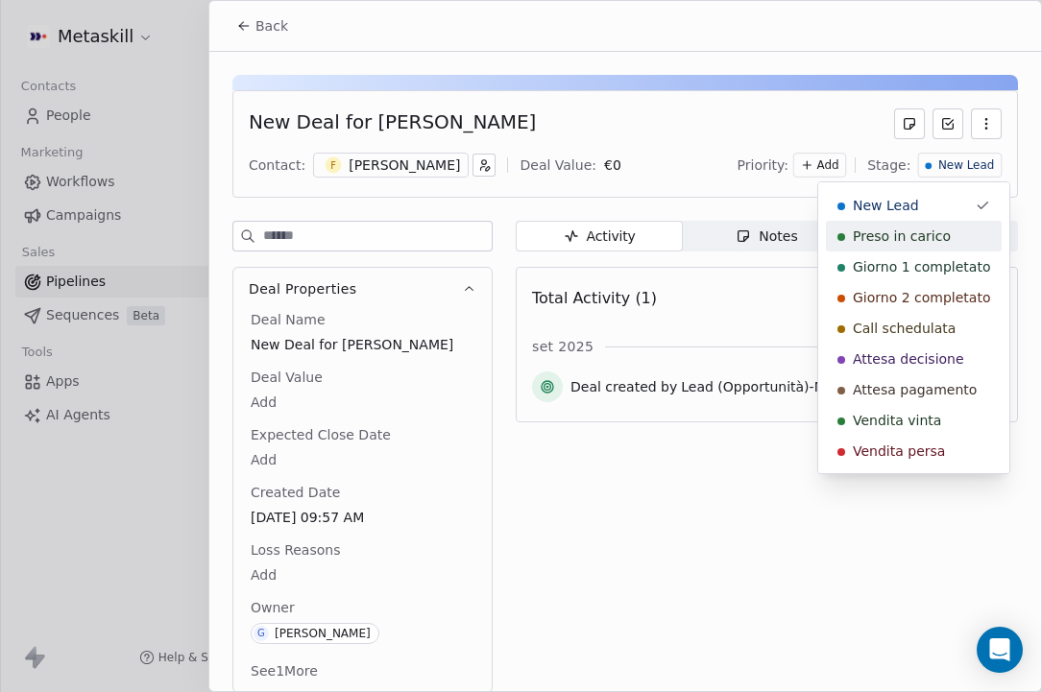
click at [866, 236] on span "Preso in carico" at bounding box center [901, 236] width 98 height 19
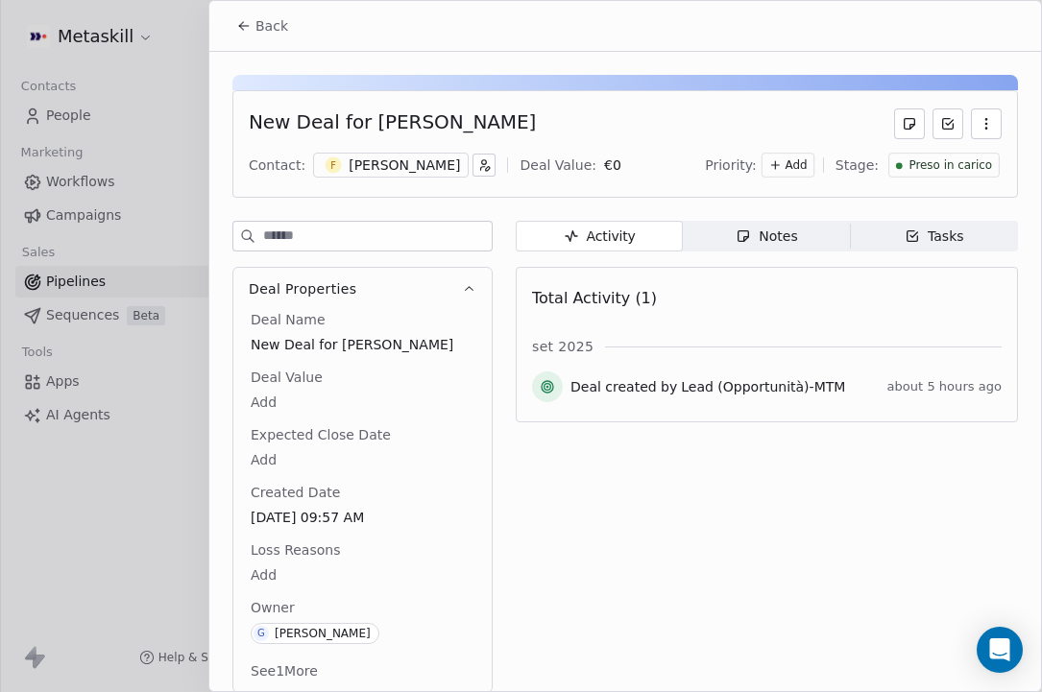
click at [248, 35] on button "Back" at bounding box center [262, 26] width 75 height 35
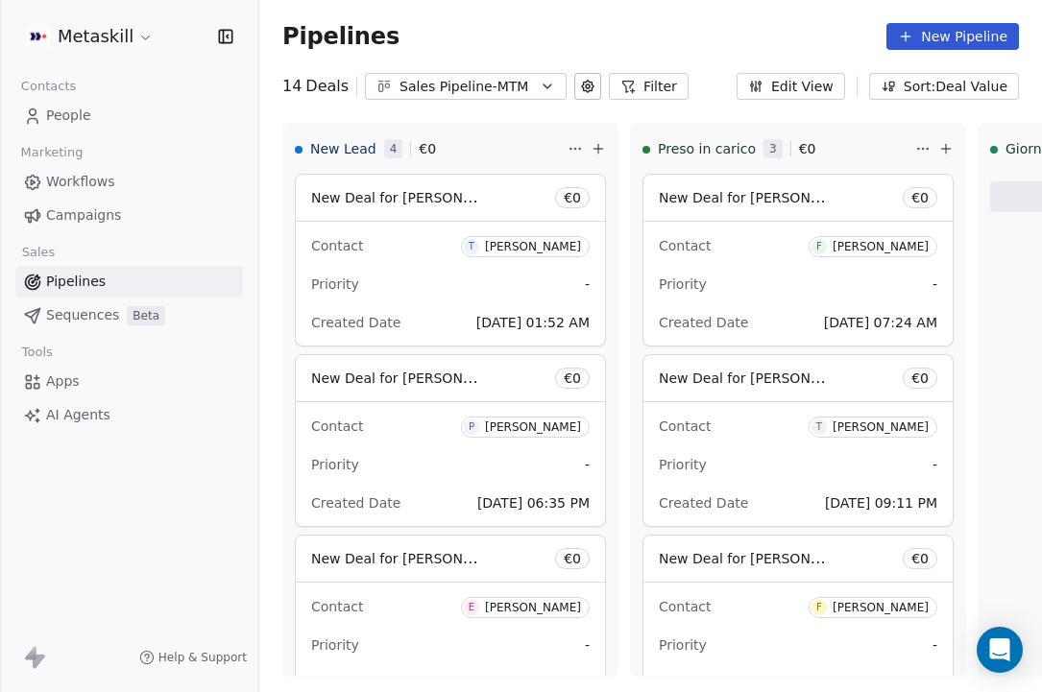
click at [429, 80] on div "Sales Pipeline-MTM" at bounding box center [465, 87] width 132 height 20
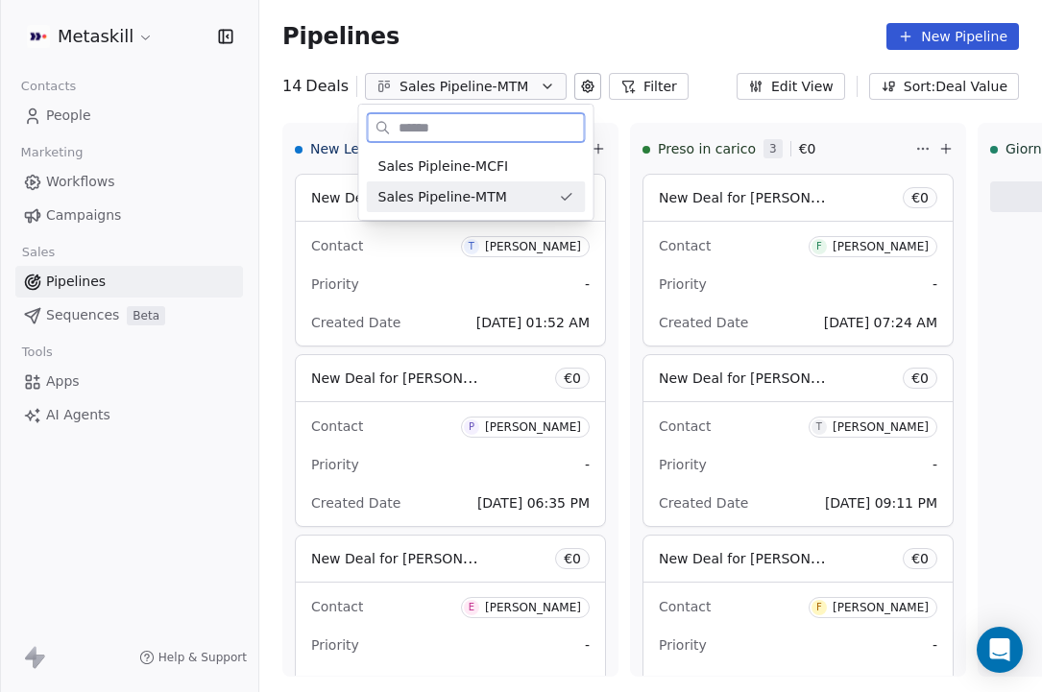
click at [423, 204] on span "Sales Pipeline-MTM" at bounding box center [442, 197] width 129 height 20
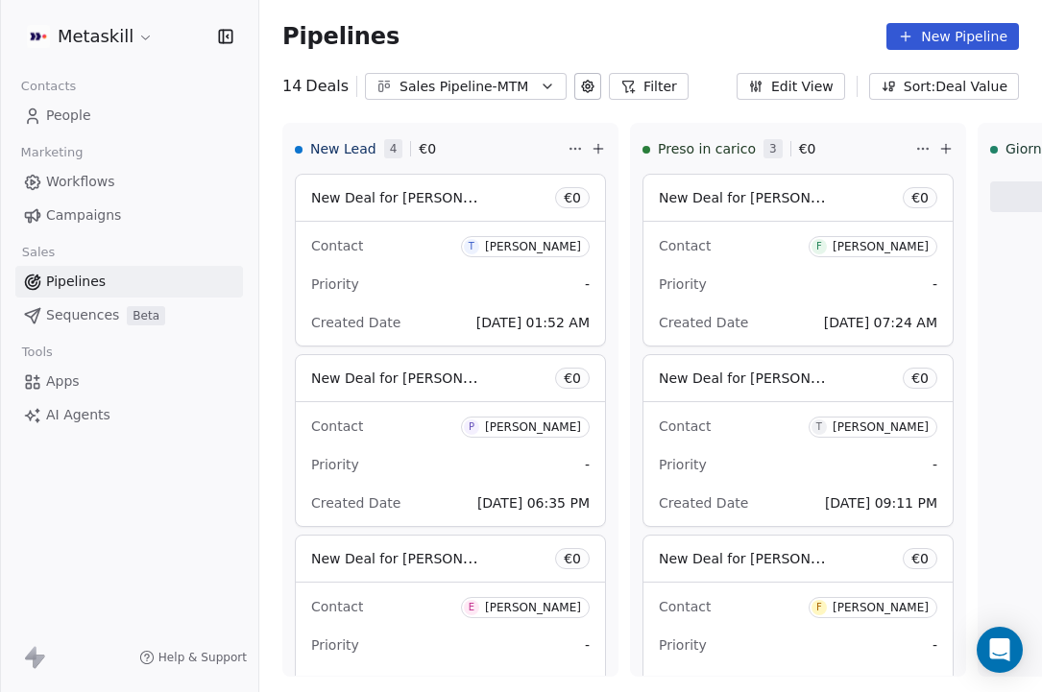
click at [487, 83] on div "Sales Pipeline-MTM" at bounding box center [465, 87] width 132 height 20
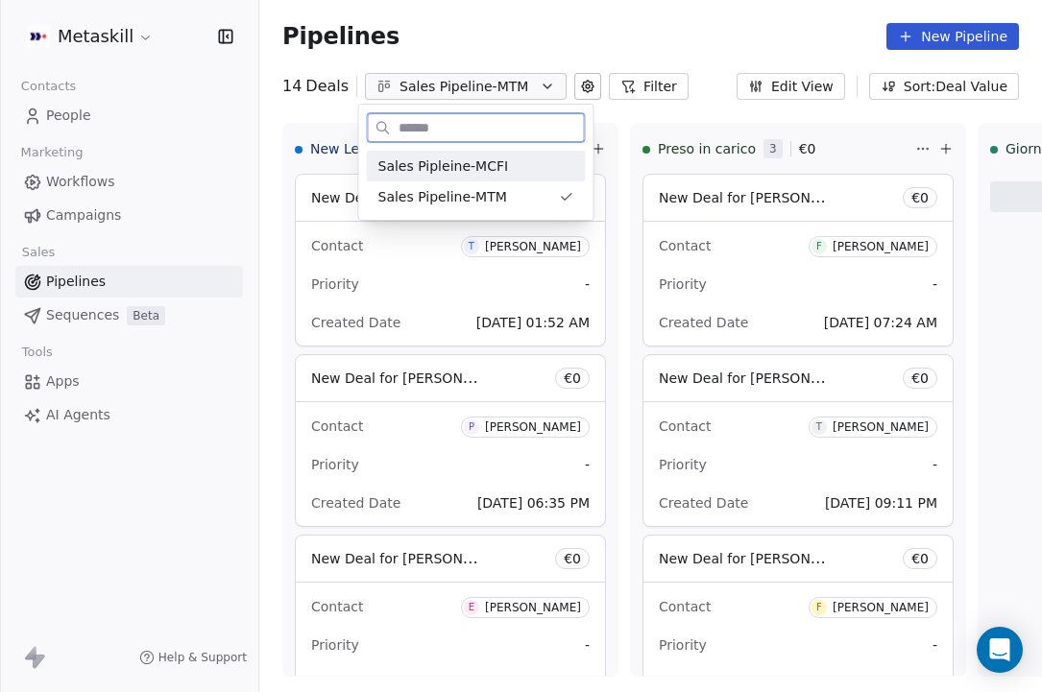
click at [466, 164] on span "Sales Pipleine-MCFI" at bounding box center [443, 166] width 131 height 20
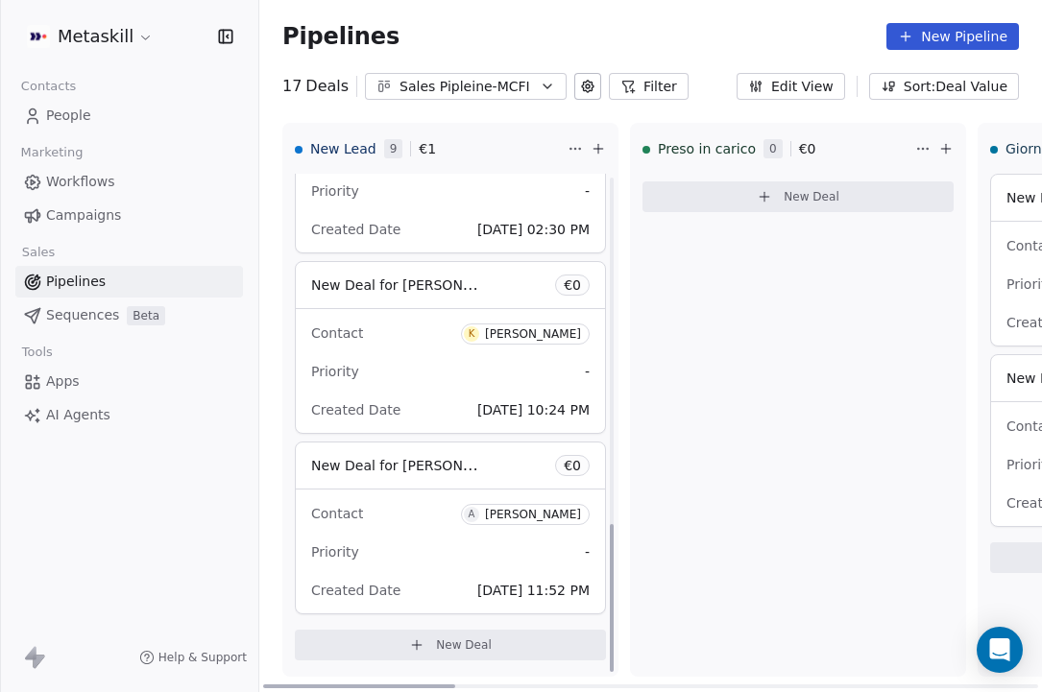
scroll to position [1176, 0]
click at [395, 355] on div "Contact K [PERSON_NAME] Priority - Created Date [DATE] 10:24 PM" at bounding box center [450, 371] width 309 height 124
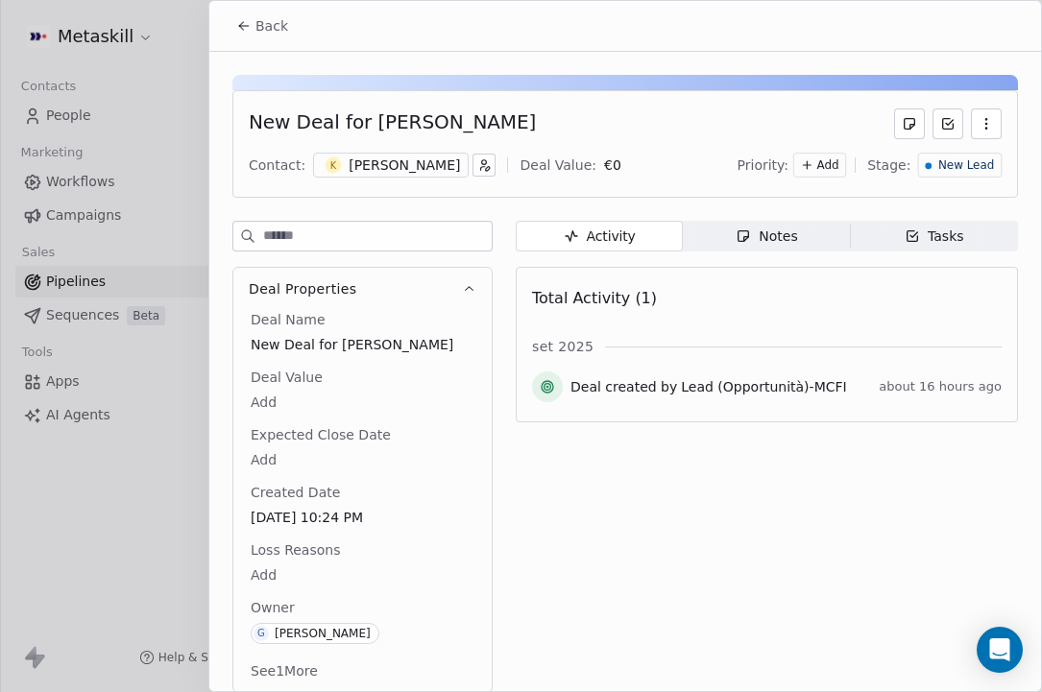
click at [440, 169] on div "[PERSON_NAME]" at bounding box center [403, 165] width 111 height 19
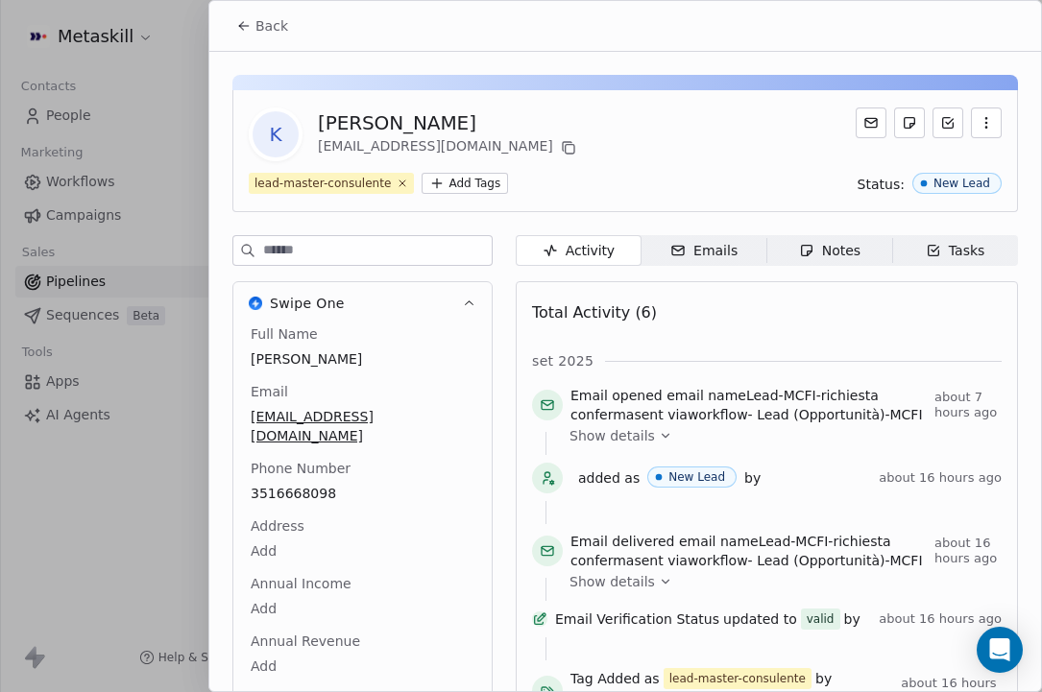
click at [848, 250] on div "Notes" at bounding box center [829, 251] width 61 height 20
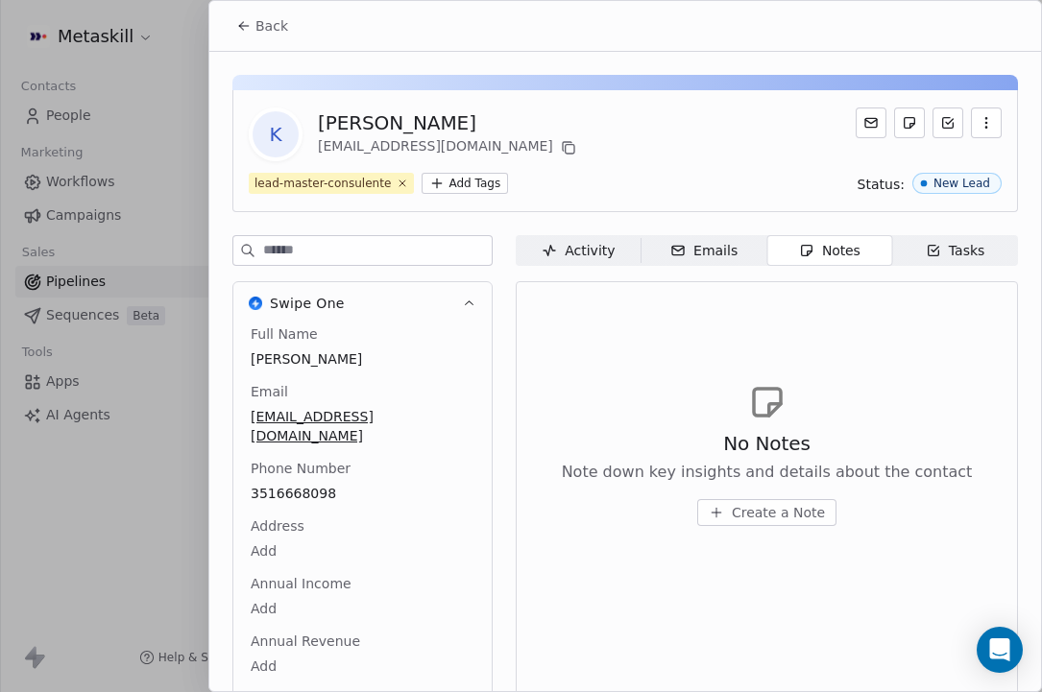
click at [321, 478] on div "Full Name [PERSON_NAME] Email [EMAIL_ADDRESS][DOMAIN_NAME] Phone Number [PHONE_…" at bounding box center [362, 520] width 231 height 392
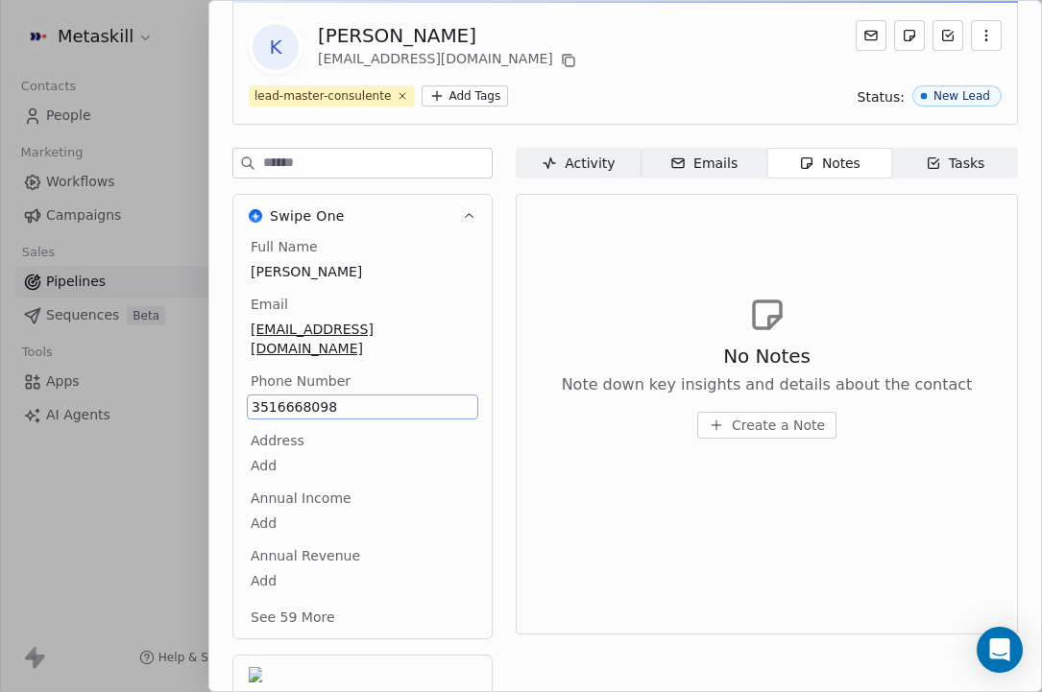
click at [323, 397] on span "3516668098" at bounding box center [363, 406] width 222 height 19
click at [323, 386] on input "**********" at bounding box center [362, 399] width 222 height 38
click at [624, 315] on html "Metaskill Contacts People Marketing Workflows Campaigns Sales Pipelines Sequenc…" at bounding box center [521, 346] width 1042 height 692
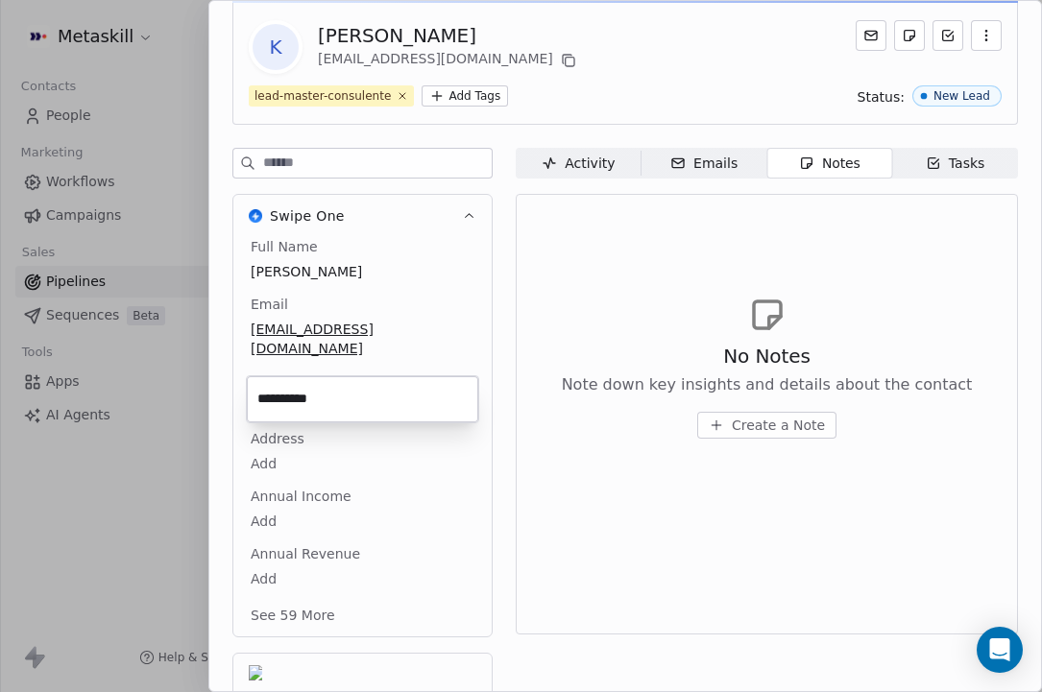
scroll to position [85, 0]
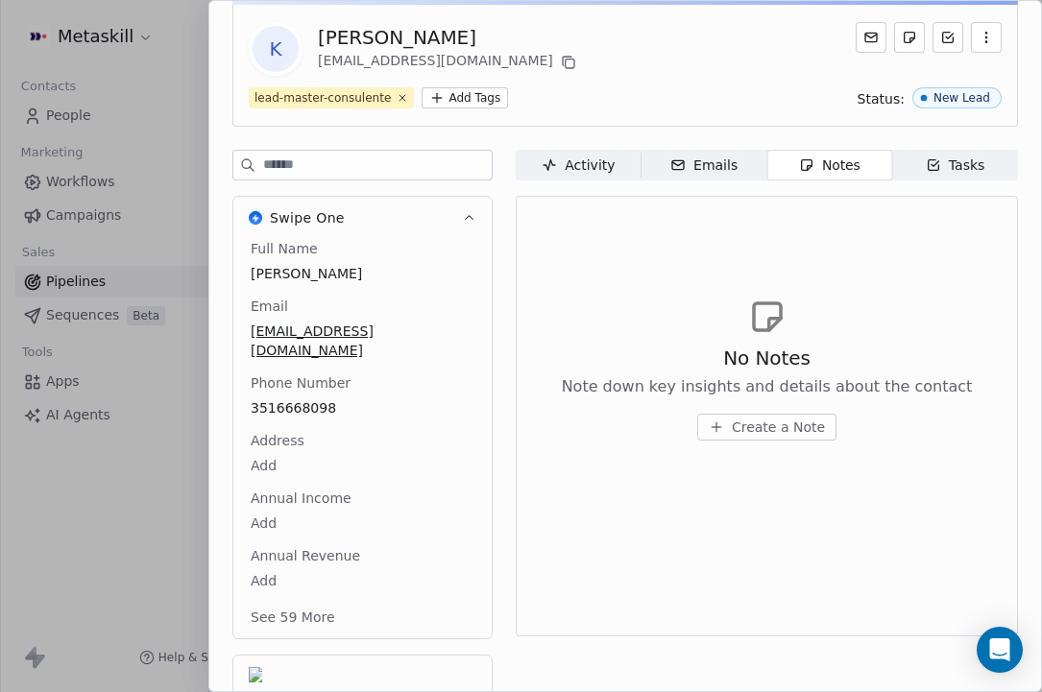
click at [748, 440] on button "Create a Note" at bounding box center [766, 427] width 139 height 27
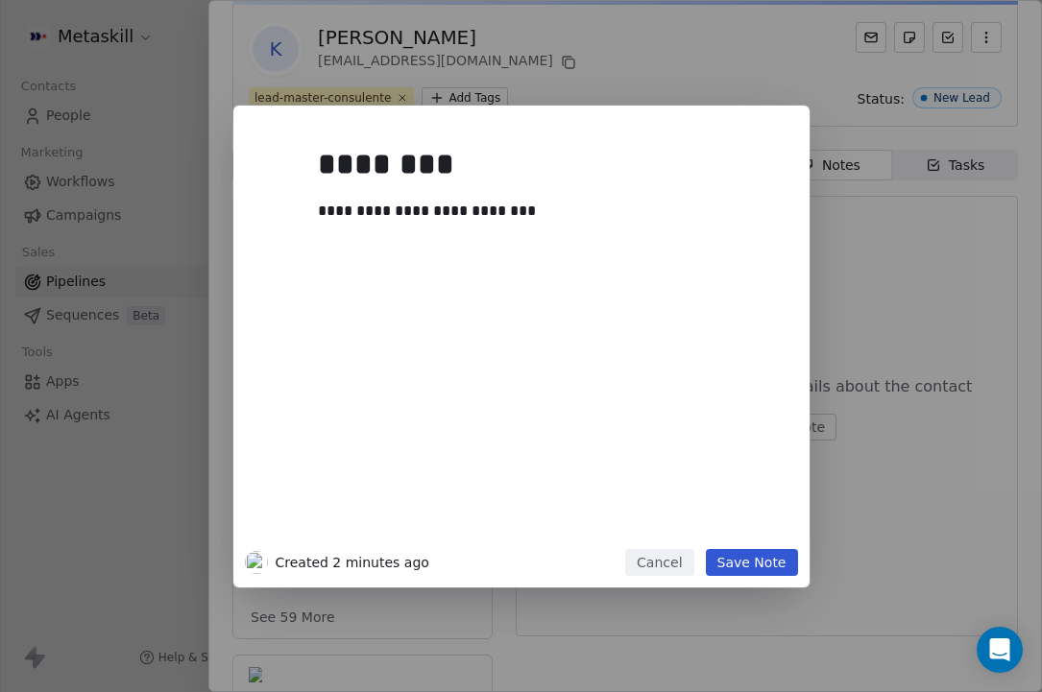
click at [771, 552] on button "Save Note" at bounding box center [752, 562] width 92 height 27
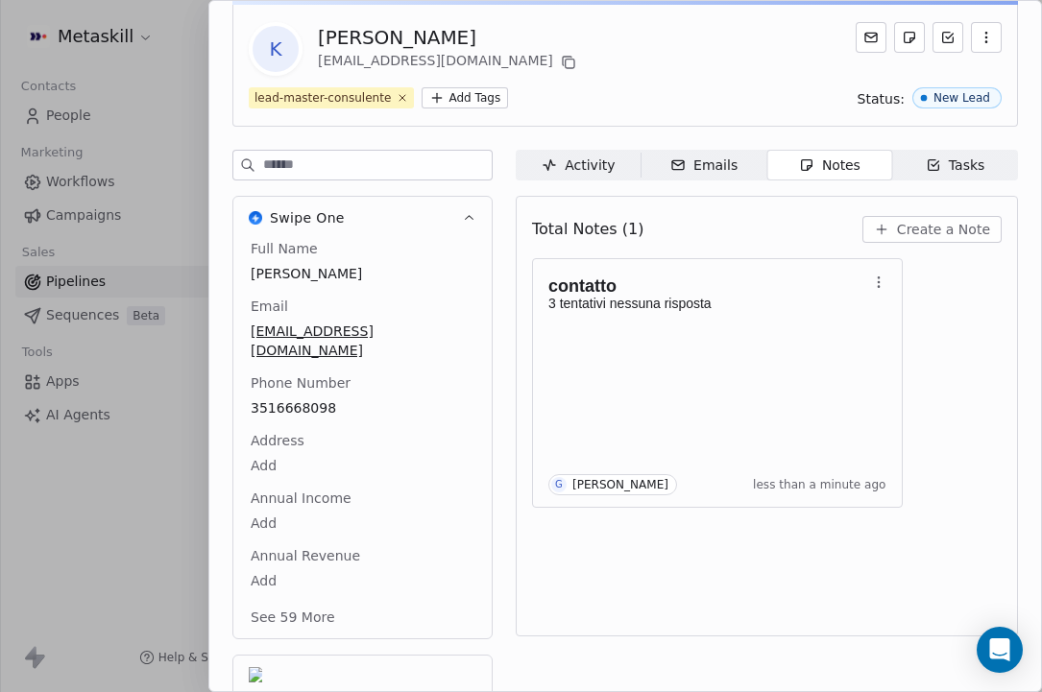
click at [310, 62] on div "K [PERSON_NAME] [EMAIL_ADDRESS][DOMAIN_NAME]" at bounding box center [414, 49] width 331 height 54
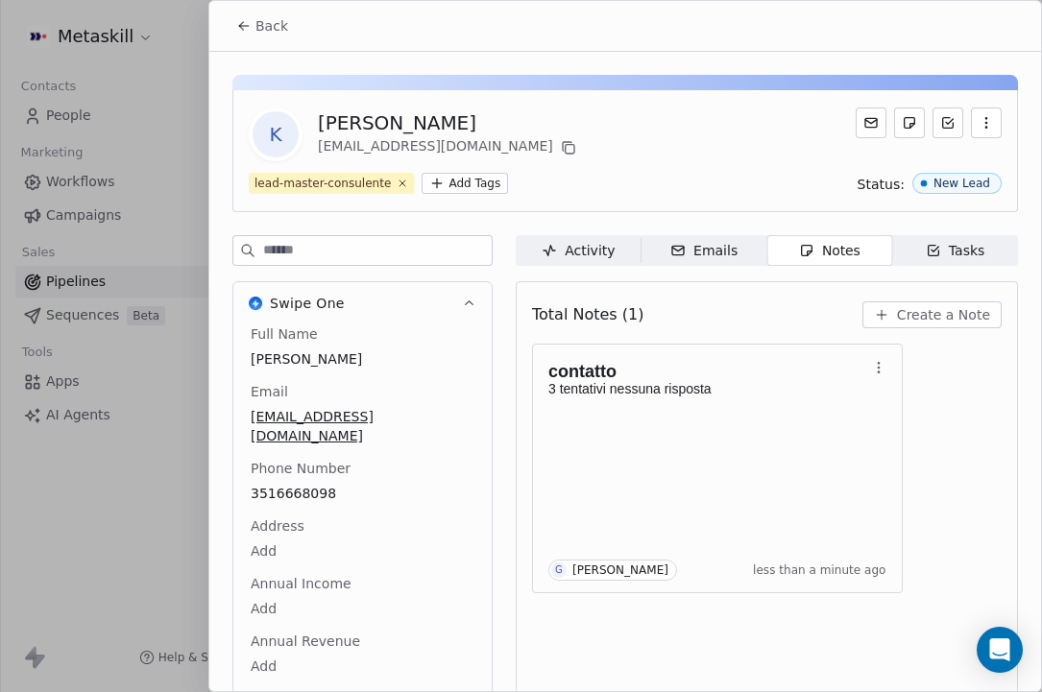
scroll to position [-1, 0]
click at [253, 26] on button "Back" at bounding box center [262, 26] width 75 height 35
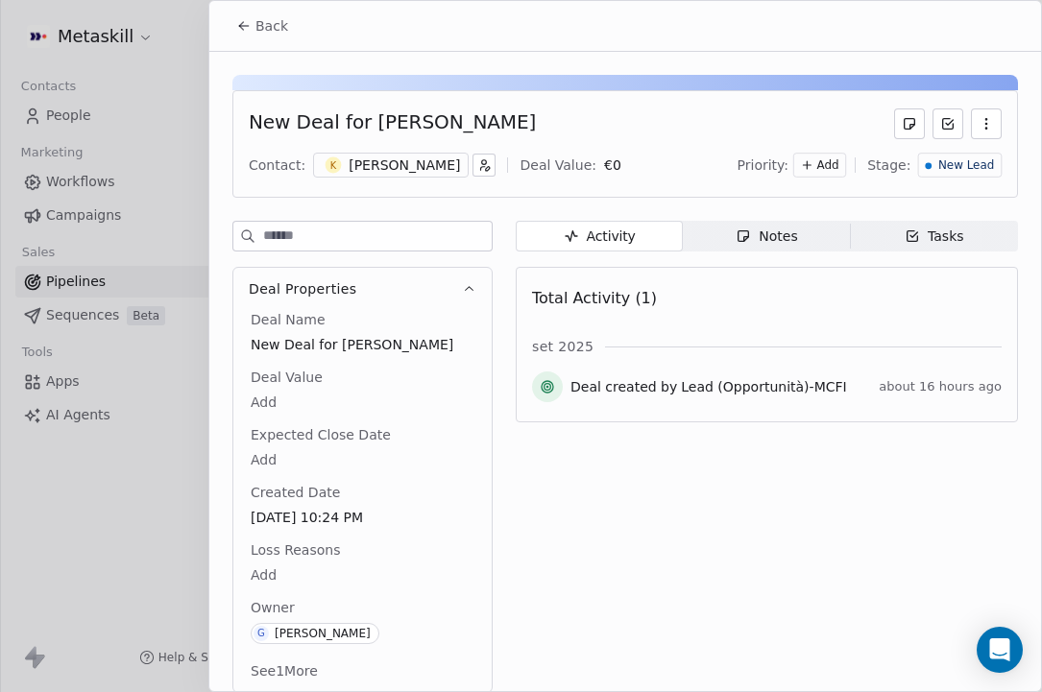
click at [974, 153] on div "Priority: Add Stage: New Lead" at bounding box center [869, 165] width 264 height 29
click at [952, 159] on span "New Lead" at bounding box center [966, 165] width 56 height 16
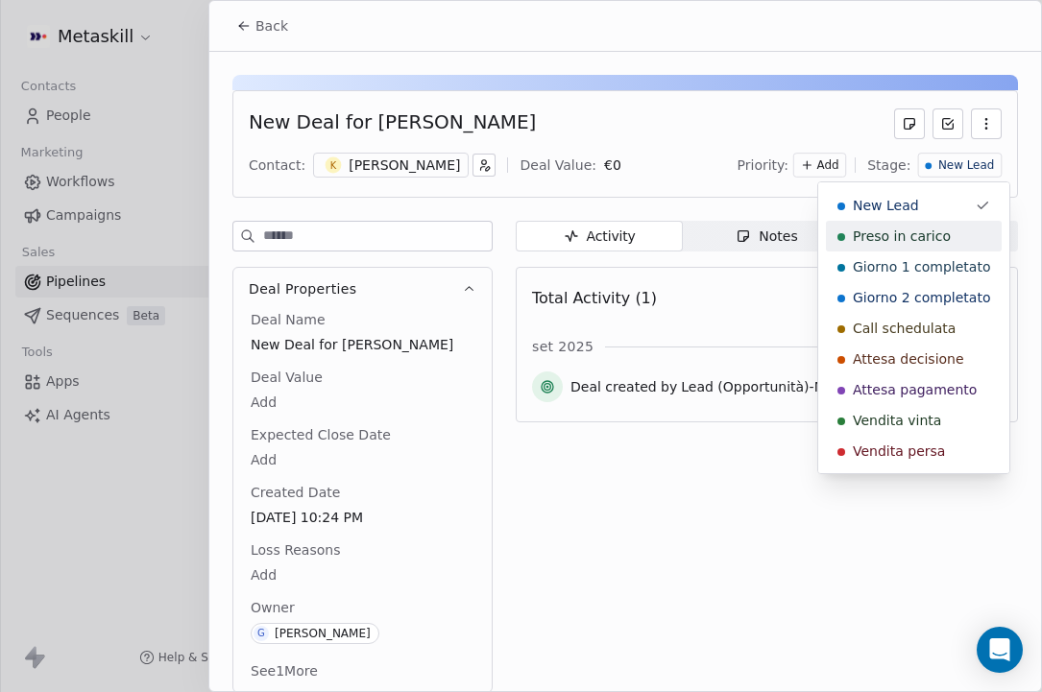
click at [880, 235] on span "Preso in carico" at bounding box center [901, 236] width 98 height 19
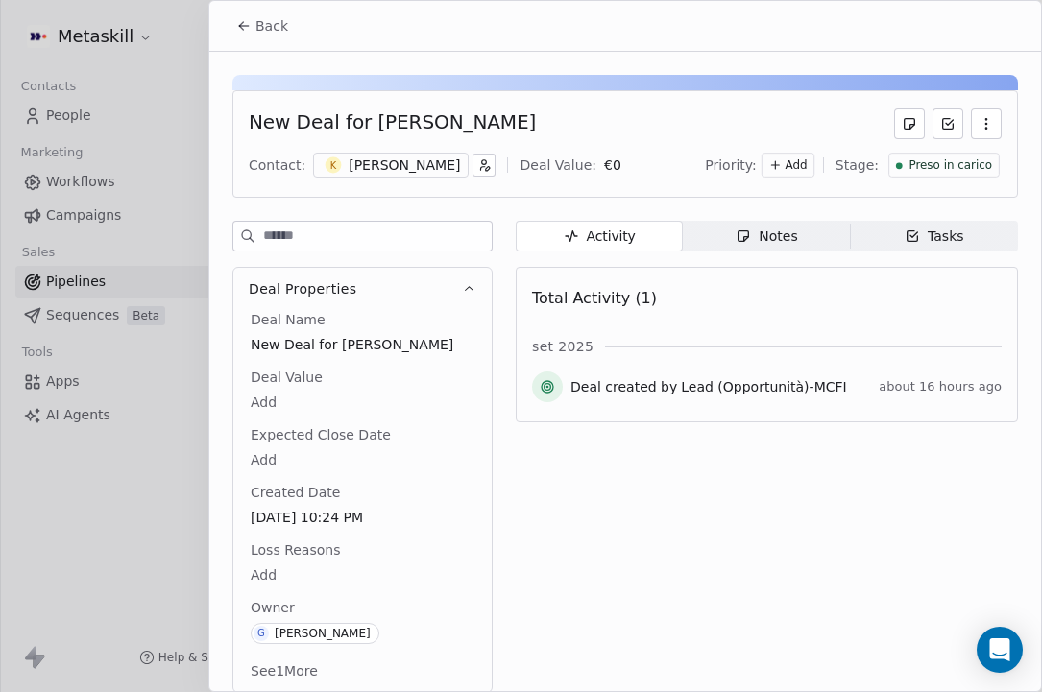
scroll to position [995, 0]
click at [240, 20] on icon at bounding box center [243, 25] width 15 height 15
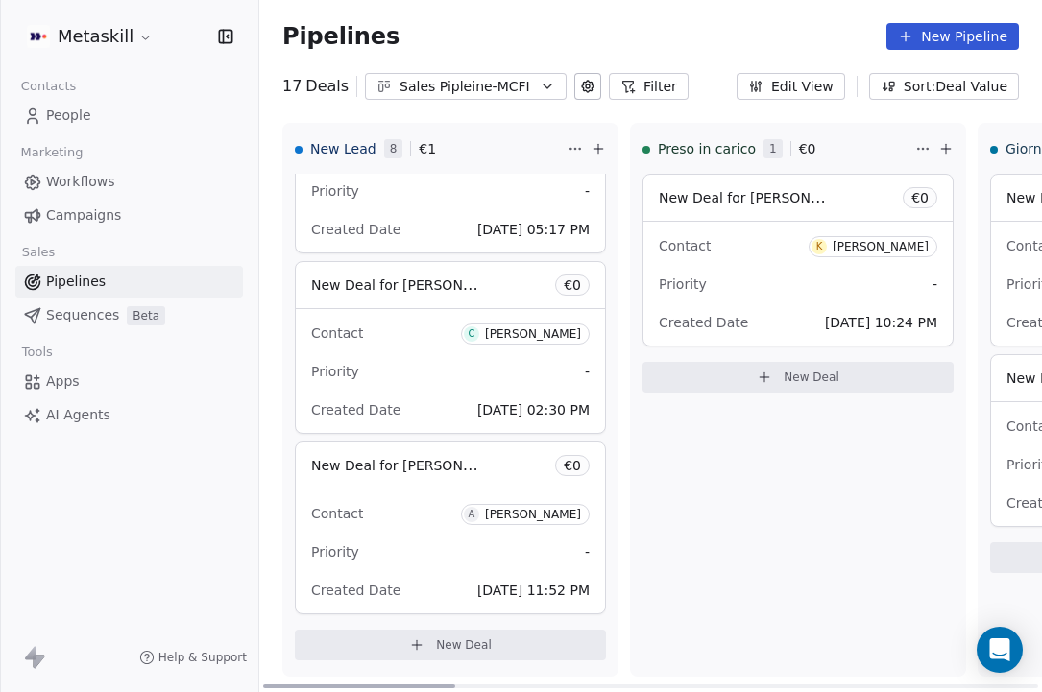
click at [378, 500] on div "Contact A [PERSON_NAME]" at bounding box center [450, 513] width 278 height 32
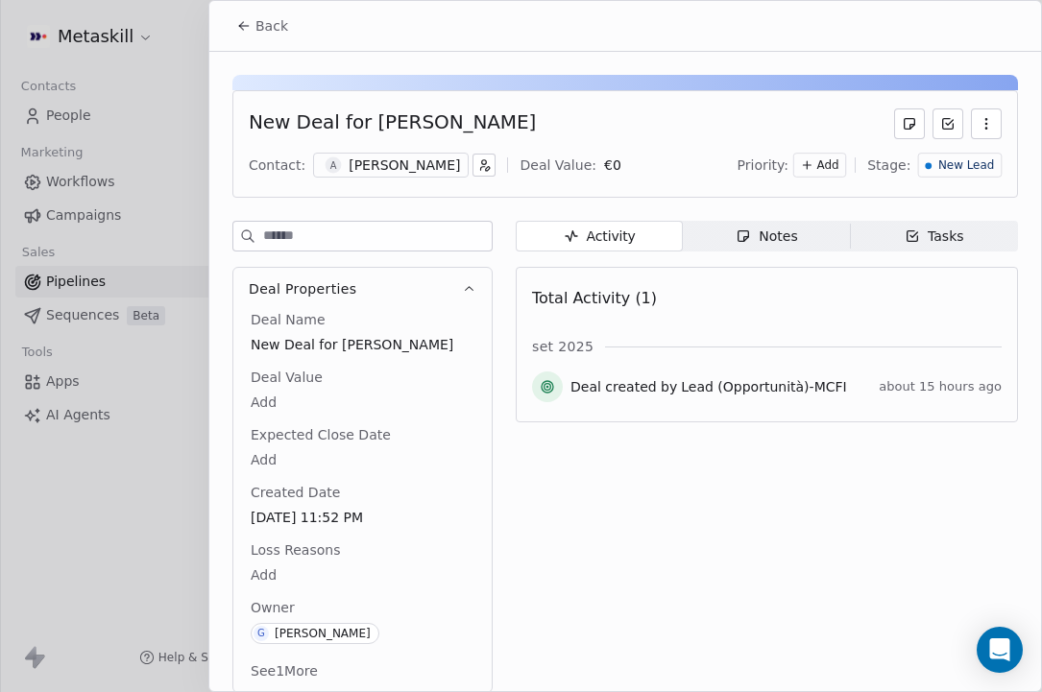
click at [413, 164] on div "[PERSON_NAME]" at bounding box center [403, 165] width 111 height 19
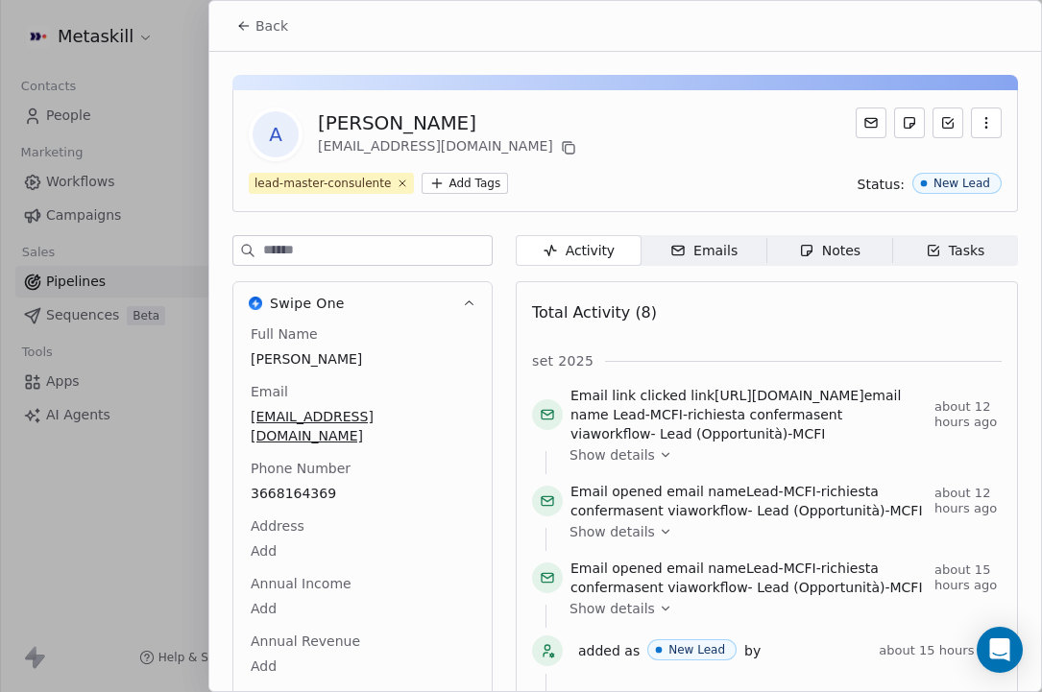
click at [411, 131] on div "[PERSON_NAME]" at bounding box center [449, 122] width 262 height 27
click at [301, 468] on div "Full Name [PERSON_NAME] Email [EMAIL_ADDRESS][DOMAIN_NAME] Phone Number [PHONE_…" at bounding box center [362, 521] width 231 height 394
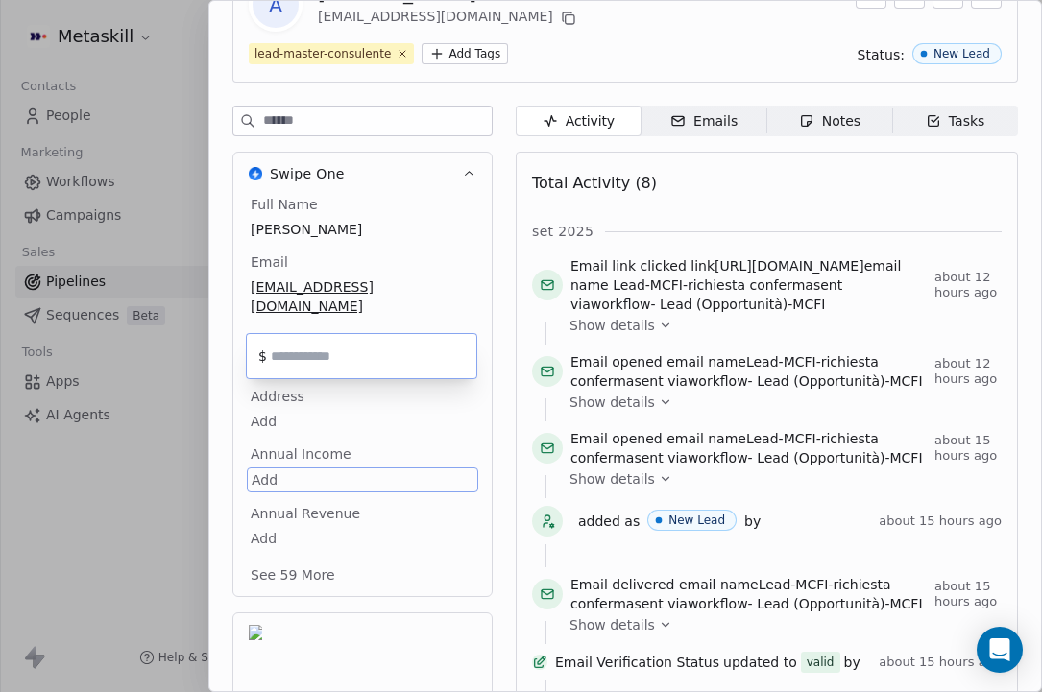
click at [301, 468] on html "Metaskill Contacts People Marketing Workflows Campaigns Sales Pipelines Sequenc…" at bounding box center [521, 346] width 1042 height 692
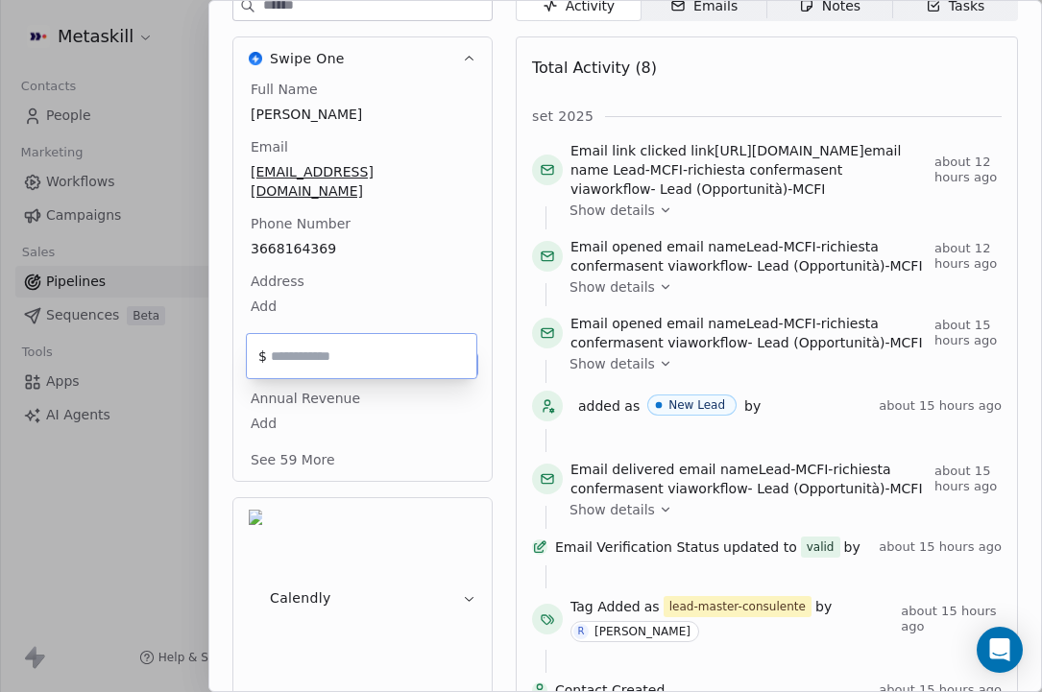
click at [346, 290] on html "Metaskill Contacts People Marketing Workflows Campaigns Sales Pipelines Sequenc…" at bounding box center [521, 346] width 1042 height 692
click at [316, 238] on div "Full Name [PERSON_NAME] Email [EMAIL_ADDRESS][DOMAIN_NAME] Phone Number [PHONE_…" at bounding box center [362, 276] width 231 height 392
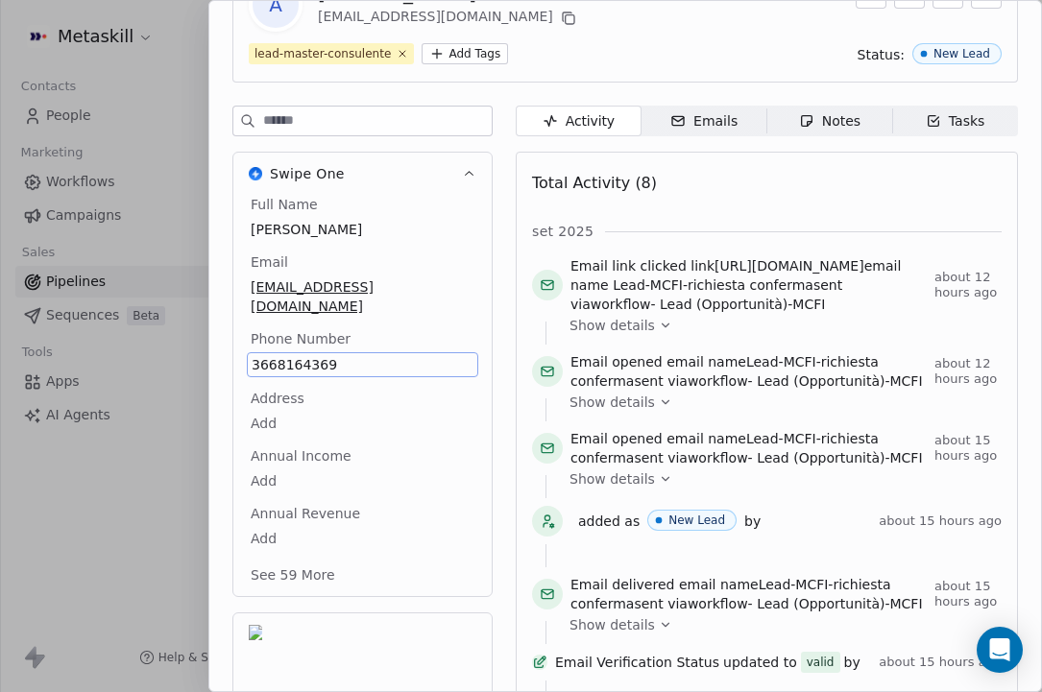
click at [319, 355] on span "3668164369" at bounding box center [363, 364] width 222 height 19
click at [319, 347] on input "**********" at bounding box center [362, 357] width 222 height 38
click at [767, 212] on html "Metaskill Contacts People Marketing Workflows Campaigns Sales Pipelines Sequenc…" at bounding box center [521, 346] width 1042 height 692
click at [776, 96] on html "Metaskill Contacts People Marketing Workflows Campaigns Sales Pipelines Sequenc…" at bounding box center [521, 346] width 1042 height 692
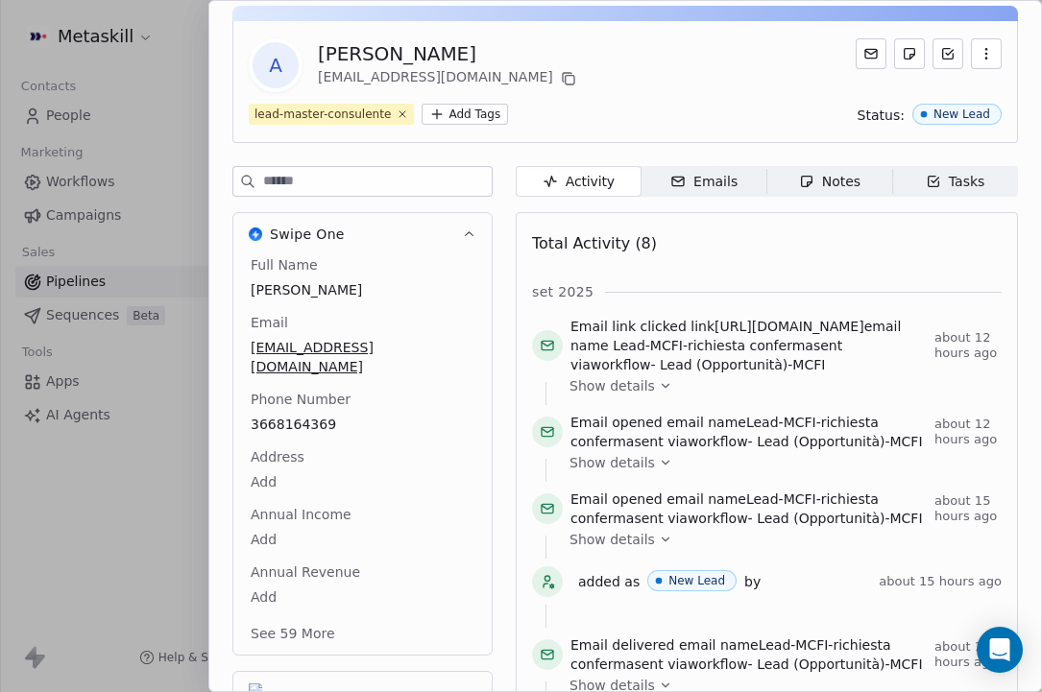
scroll to position [63, 0]
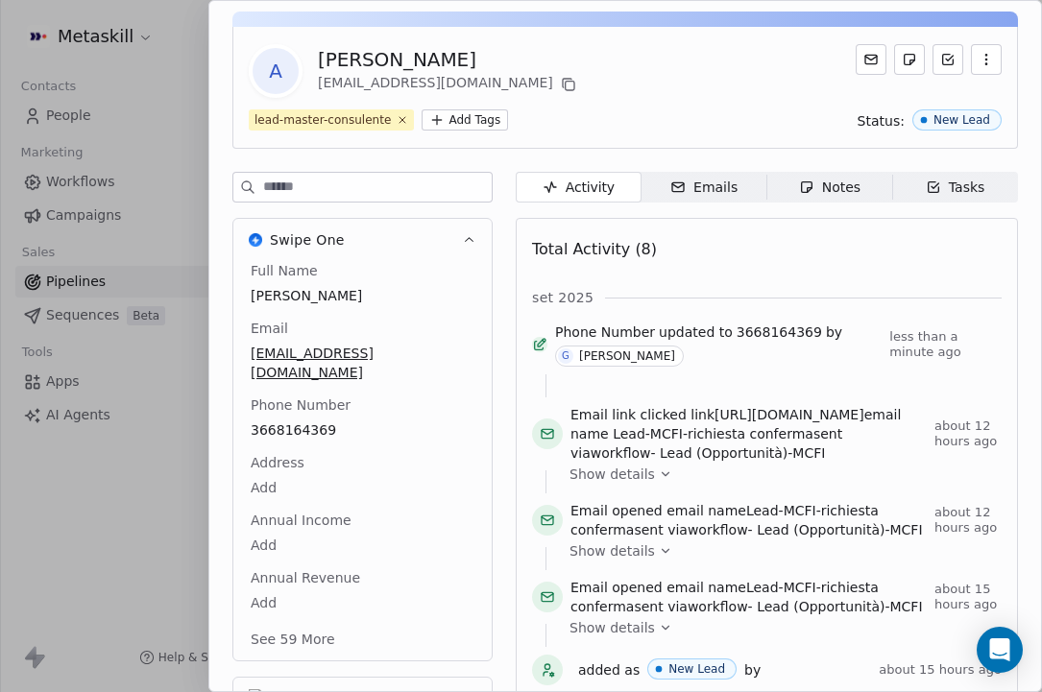
click at [807, 185] on icon "button" at bounding box center [806, 187] width 15 height 15
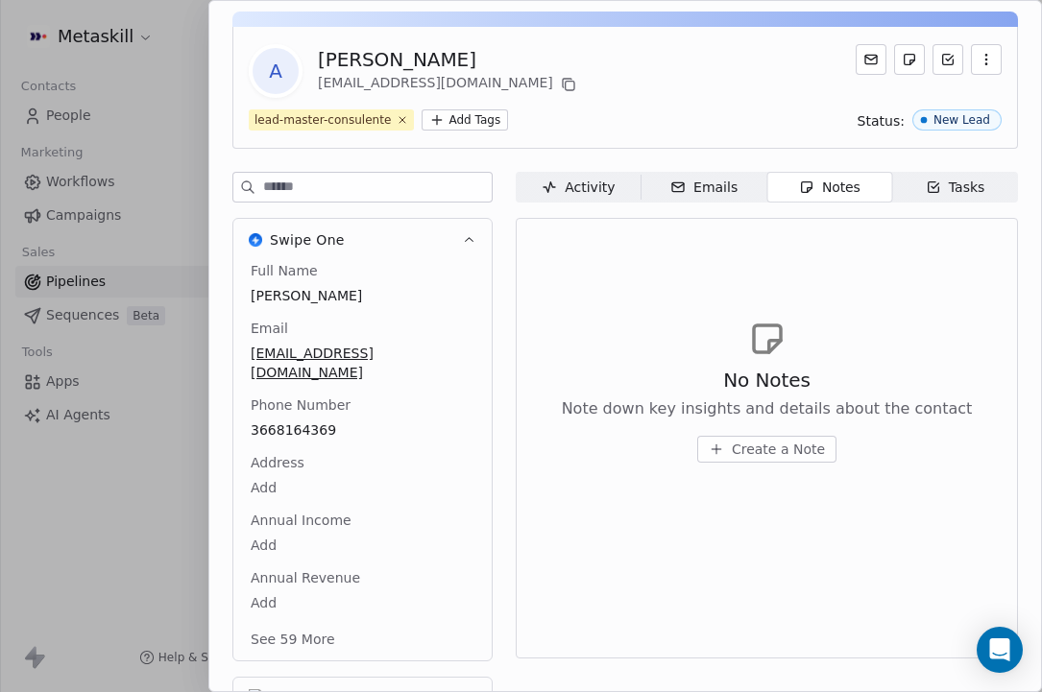
click at [729, 457] on button "Create a Note" at bounding box center [766, 449] width 139 height 27
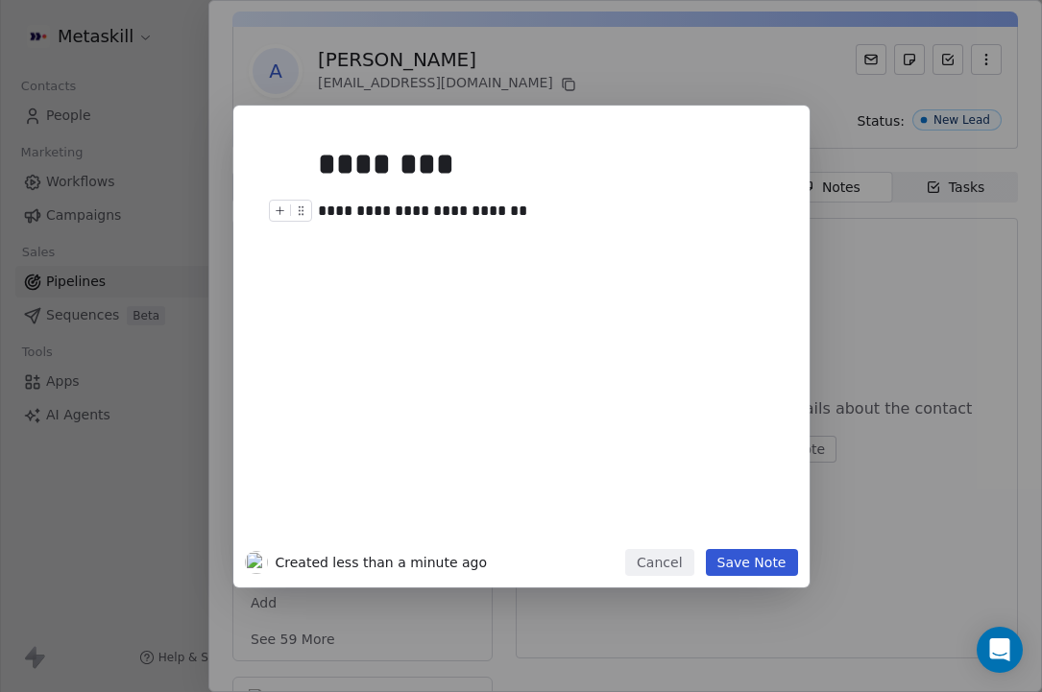
click at [371, 212] on div "**********" at bounding box center [550, 211] width 465 height 23
click at [396, 309] on div "**********" at bounding box center [550, 337] width 465 height 409
click at [373, 214] on div "**********" at bounding box center [550, 211] width 465 height 23
click at [426, 277] on div "**********" at bounding box center [550, 337] width 465 height 409
click at [770, 558] on button "Save Note" at bounding box center [752, 562] width 92 height 27
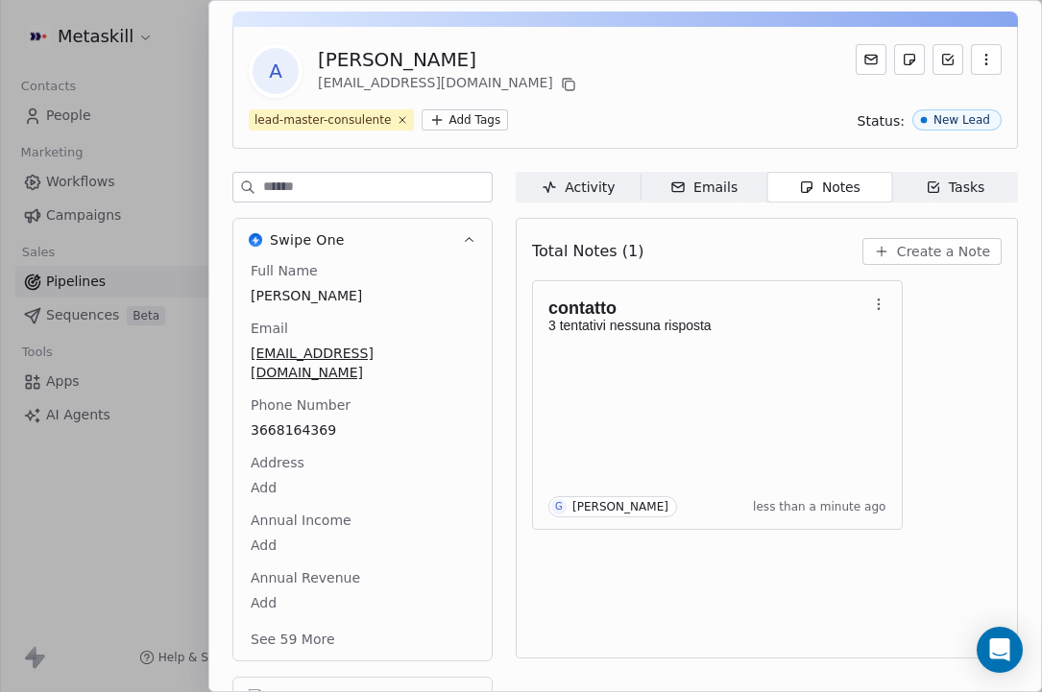
click at [329, 2] on div "A [PERSON_NAME] [EMAIL_ADDRESS][DOMAIN_NAME] lead-master-consulente Add Tags St…" at bounding box center [624, 438] width 831 height 901
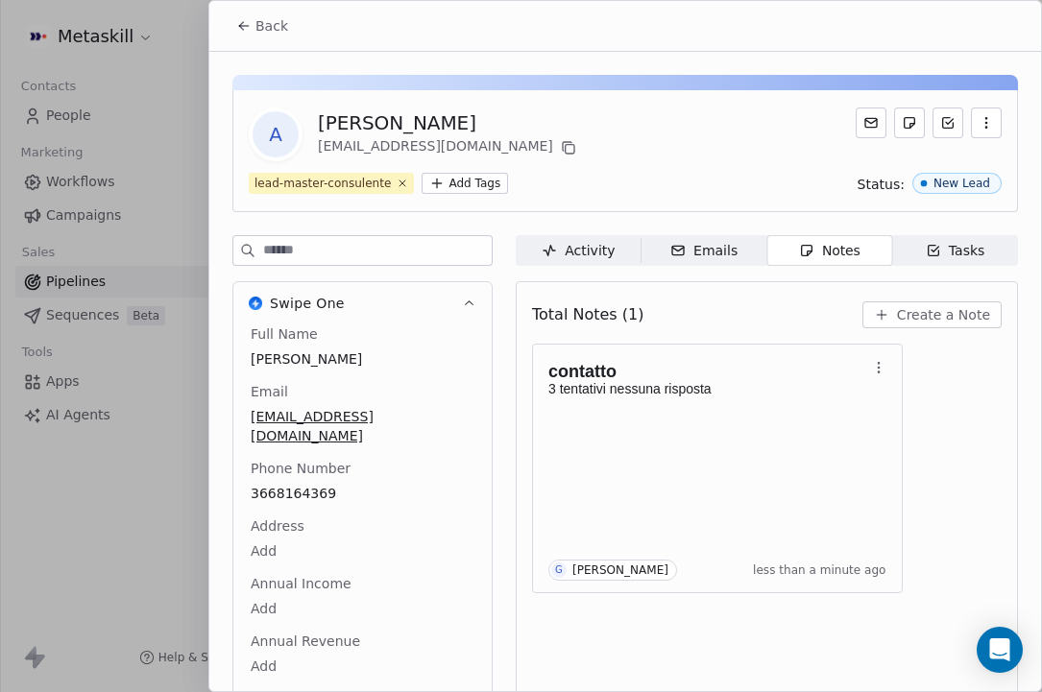
scroll to position [-1, 0]
click at [243, 9] on div "Back" at bounding box center [624, 26] width 831 height 50
click at [243, 10] on button "Back" at bounding box center [262, 26] width 75 height 35
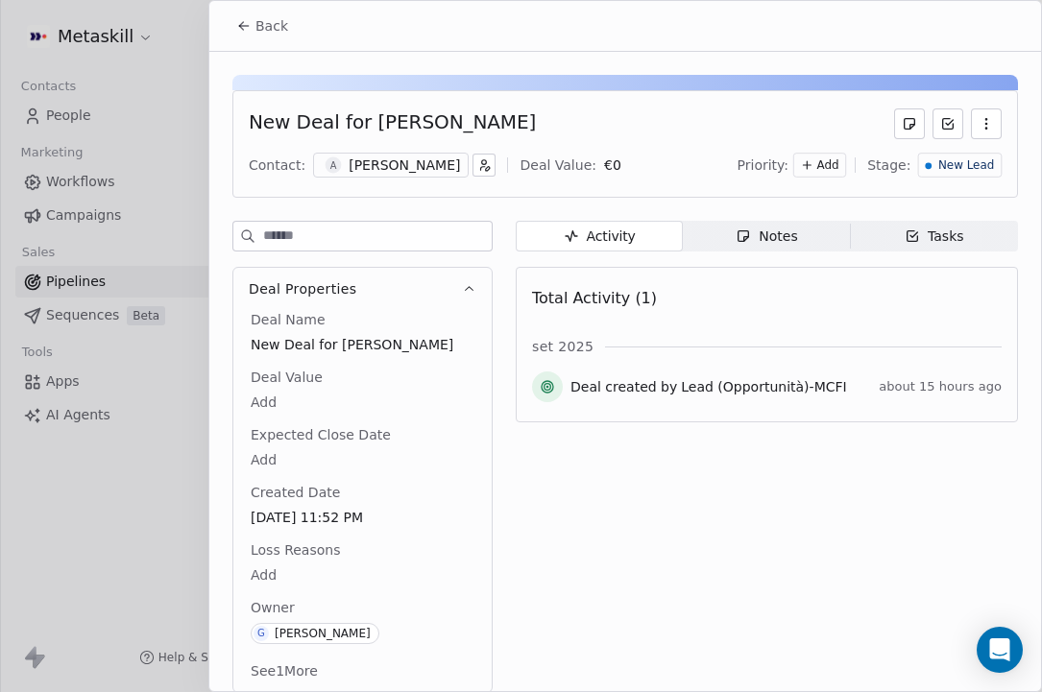
click at [969, 158] on span "New Lead" at bounding box center [966, 165] width 56 height 16
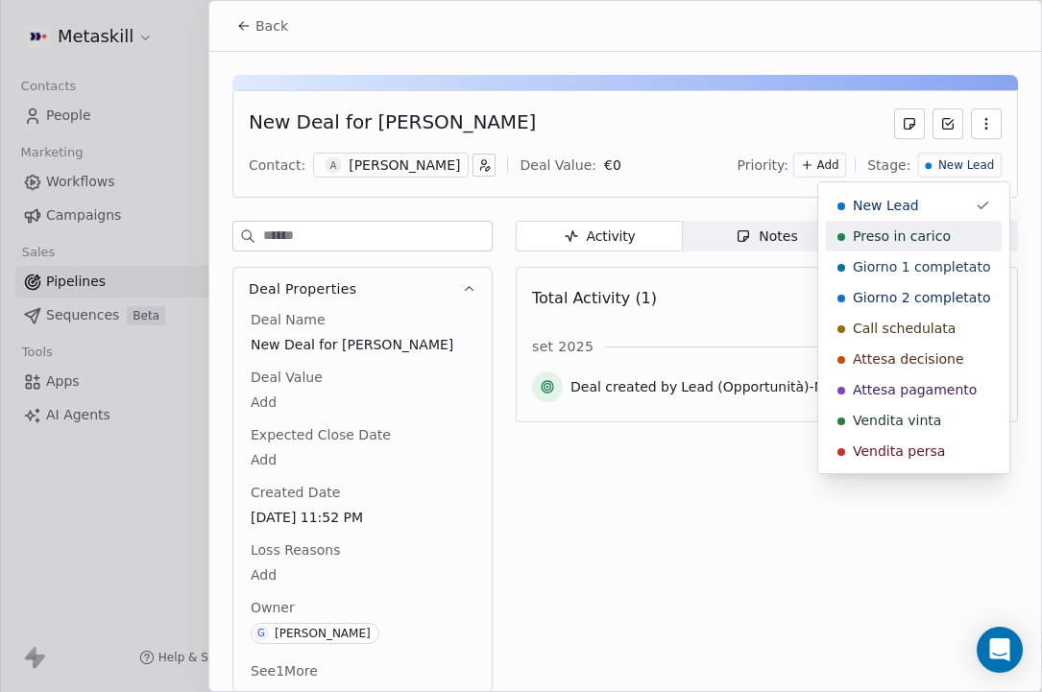
click at [892, 236] on span "Preso in carico" at bounding box center [901, 236] width 98 height 19
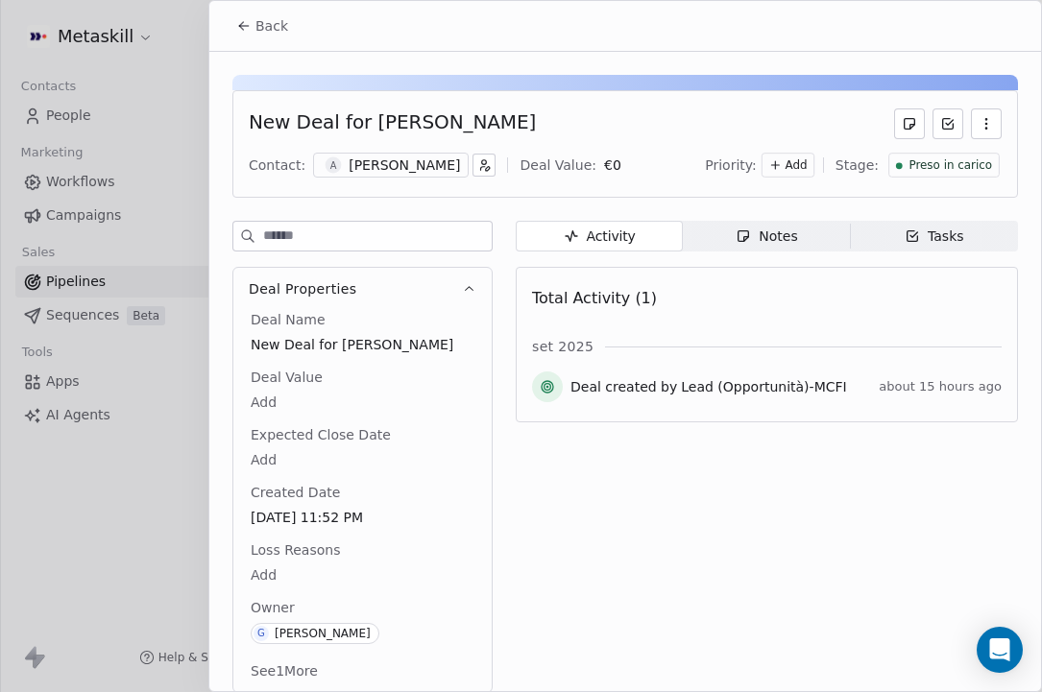
click at [260, 26] on span "Back" at bounding box center [271, 25] width 33 height 19
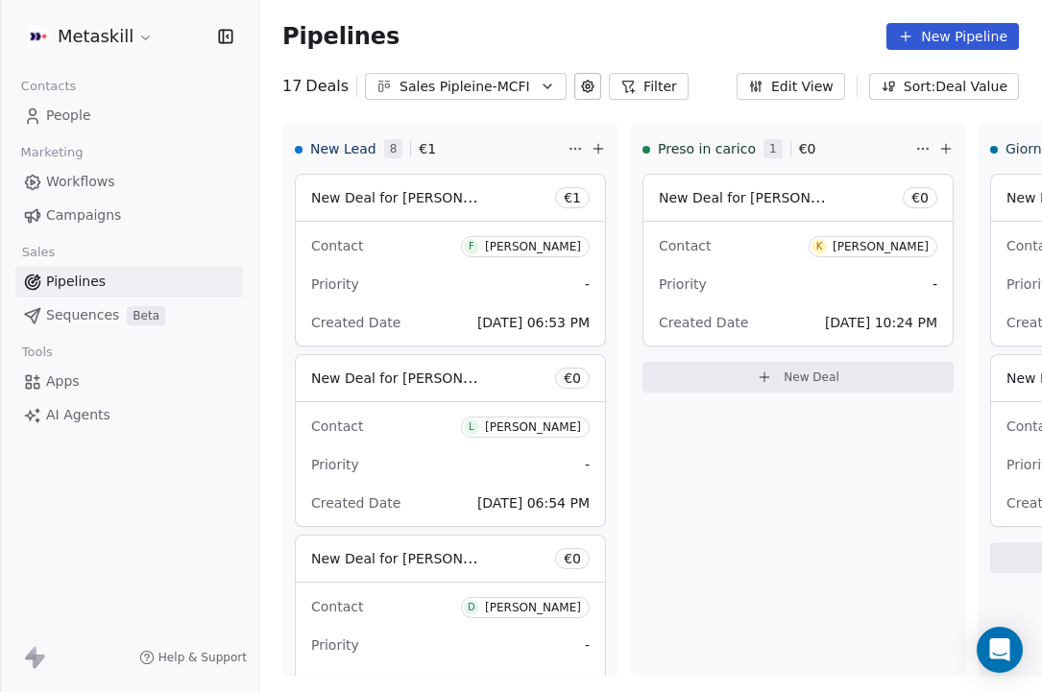
click at [425, 104] on div "Pipelines New Pipeline 17 Deals Sales Pipleine-MCFI Filter Edit View Sort: Deal…" at bounding box center [650, 346] width 782 height 692
click at [426, 93] on div "Sales Pipleine-MCFI" at bounding box center [465, 87] width 132 height 20
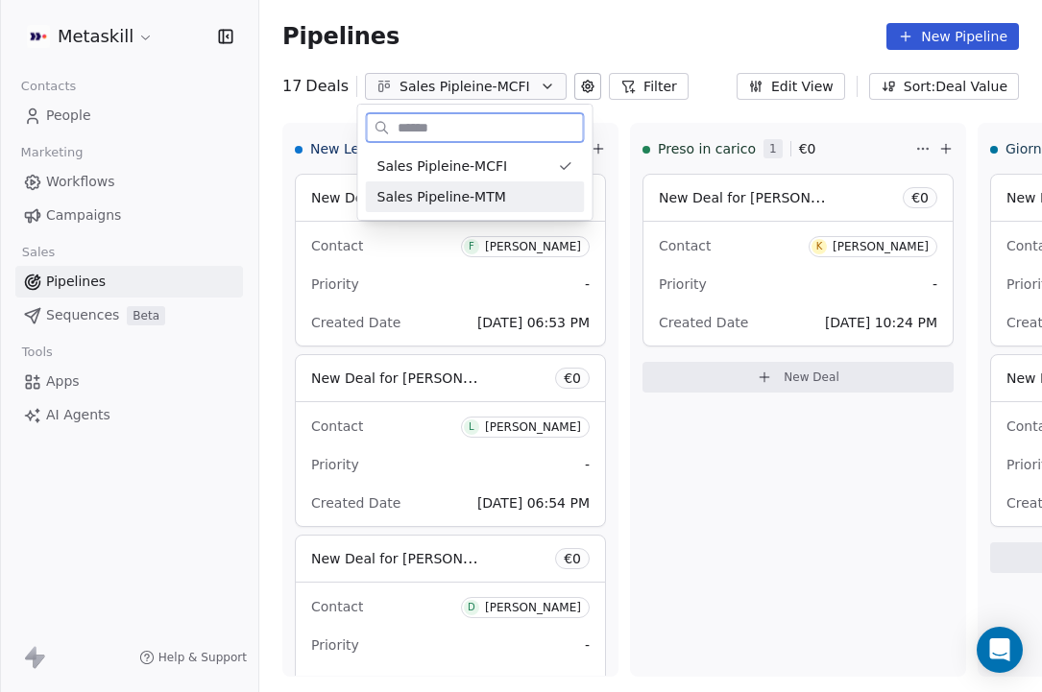
click at [506, 187] on div "Sales Pipeline-MTM" at bounding box center [475, 197] width 196 height 20
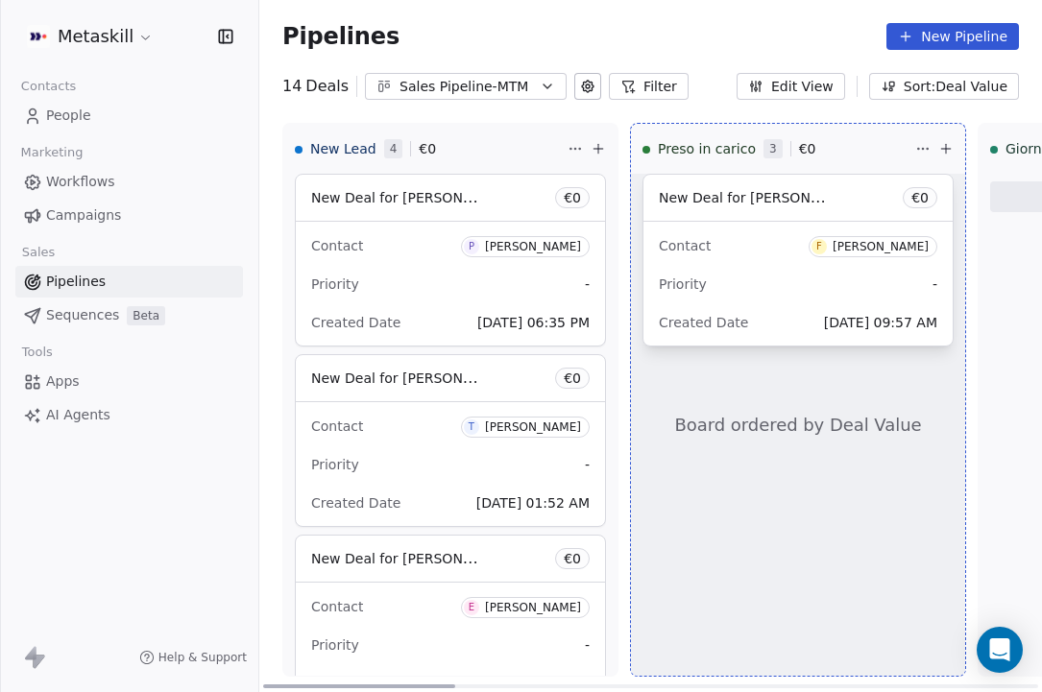
drag, startPoint x: 735, startPoint y: 255, endPoint x: 707, endPoint y: 249, distance: 29.6
click at [707, 249] on div "New Lead 4 € 0 New Deal for [PERSON_NAME] € 0 Contact P [PERSON_NAME] Priority …" at bounding box center [650, 407] width 782 height 569
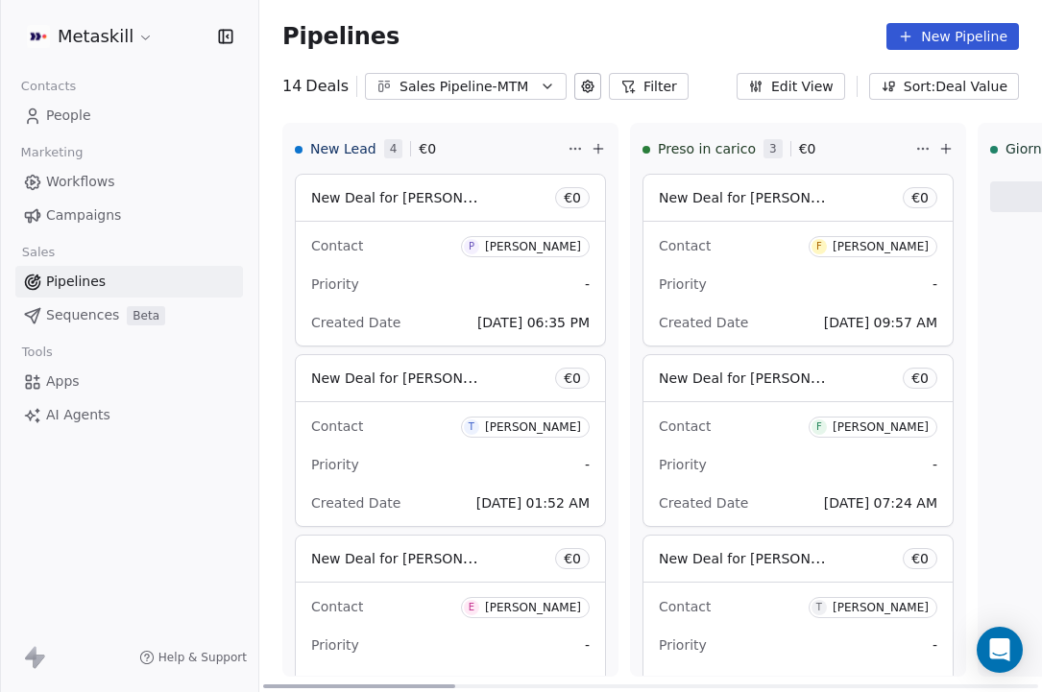
click at [540, 136] on div "New Lead 4 € 0" at bounding box center [429, 149] width 269 height 50
